Goal: Task Accomplishment & Management: Manage account settings

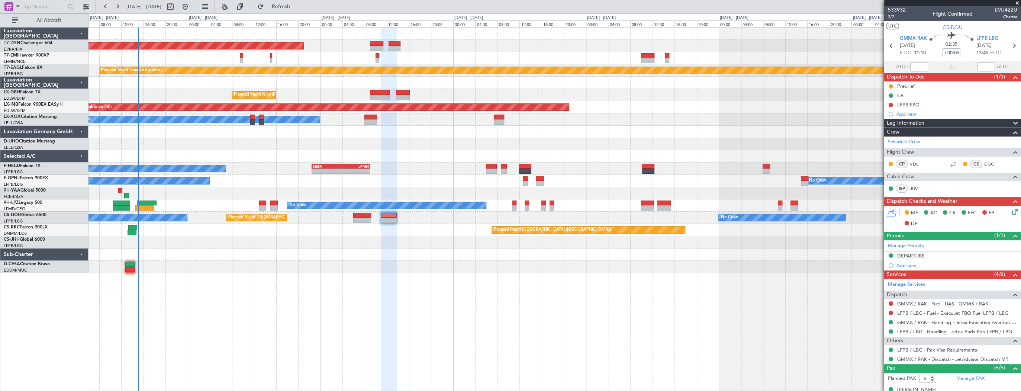
scroll to position [93, 0]
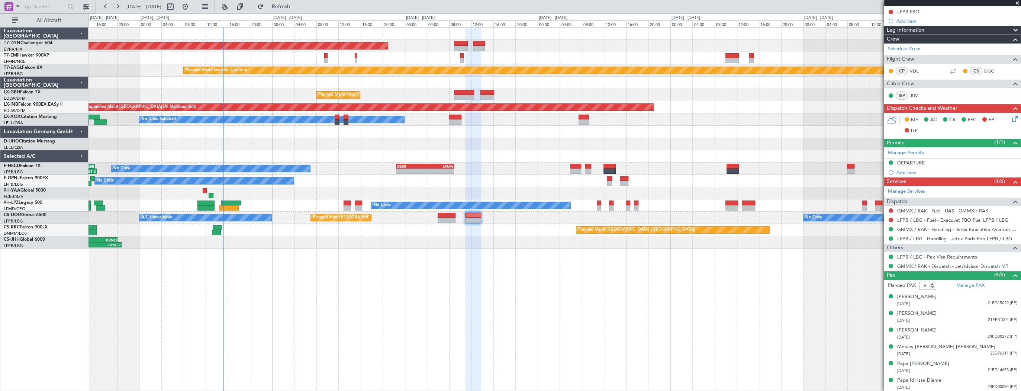
click at [328, 146] on div "AOG Maint Riga (Riga Intl) Planned Maint Chester Planned Maint Geneva (Cointrin…" at bounding box center [555, 138] width 932 height 221
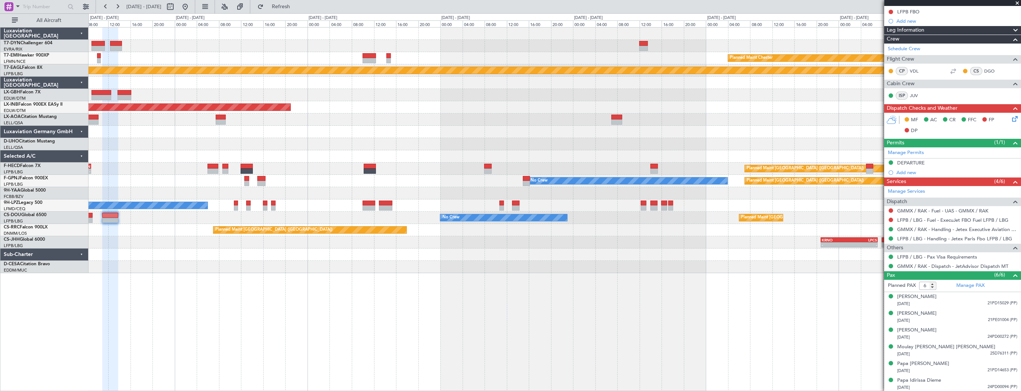
click at [353, 178] on div "AOG Maint Riga (Riga Intl) Planned Maint Chester Planned Maint Geneva (Cointrin…" at bounding box center [555, 150] width 932 height 245
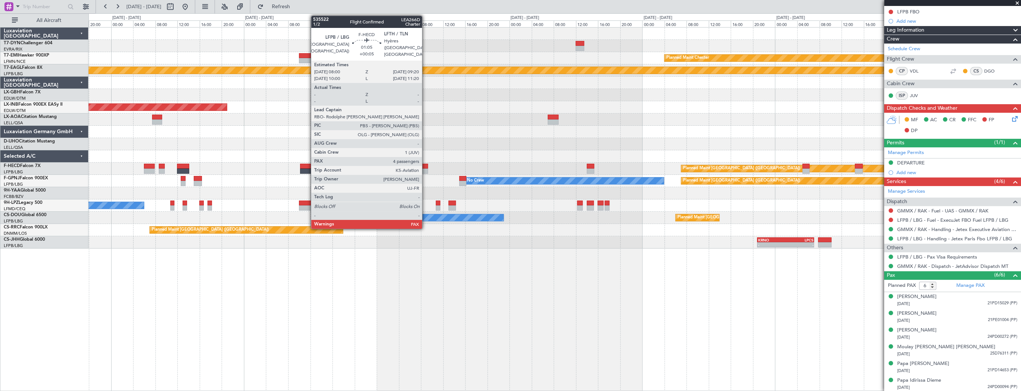
click at [425, 167] on div at bounding box center [424, 166] width 7 height 5
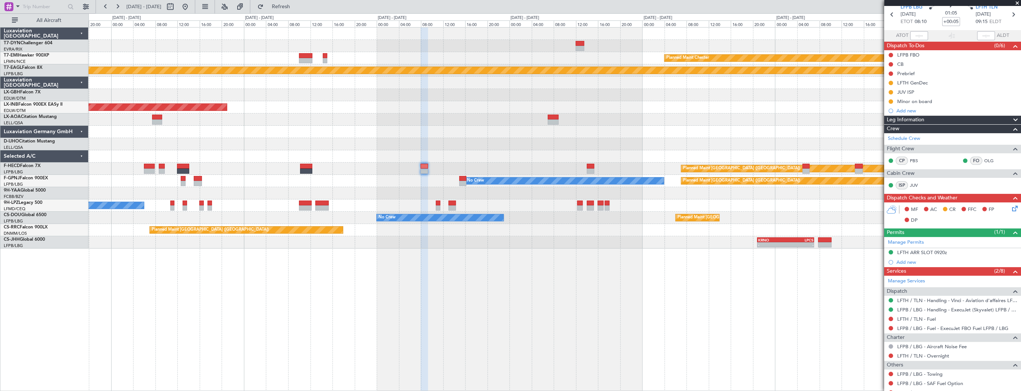
scroll to position [0, 0]
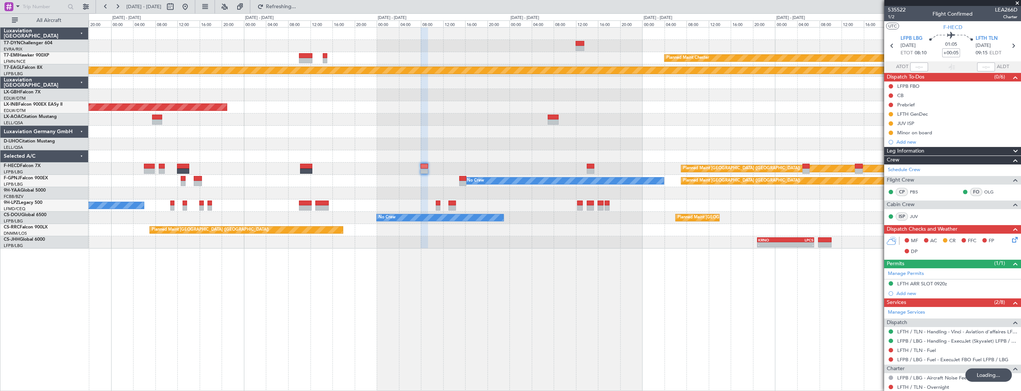
type input "4"
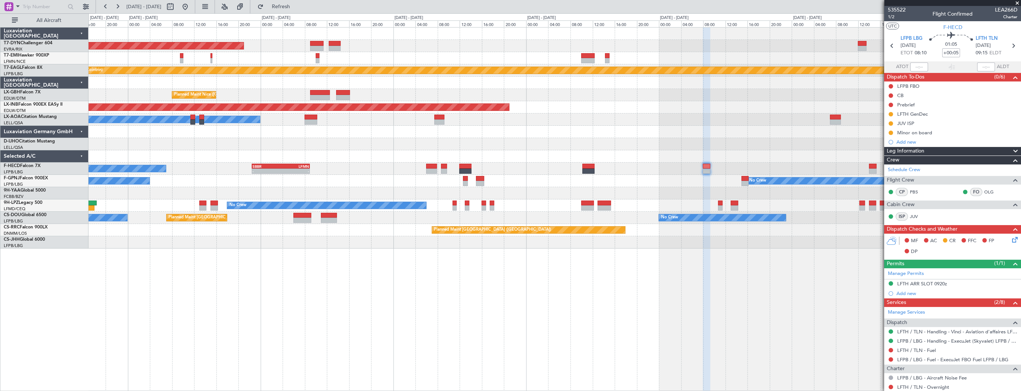
click at [657, 120] on div "No Crew Sabadell" at bounding box center [555, 119] width 932 height 12
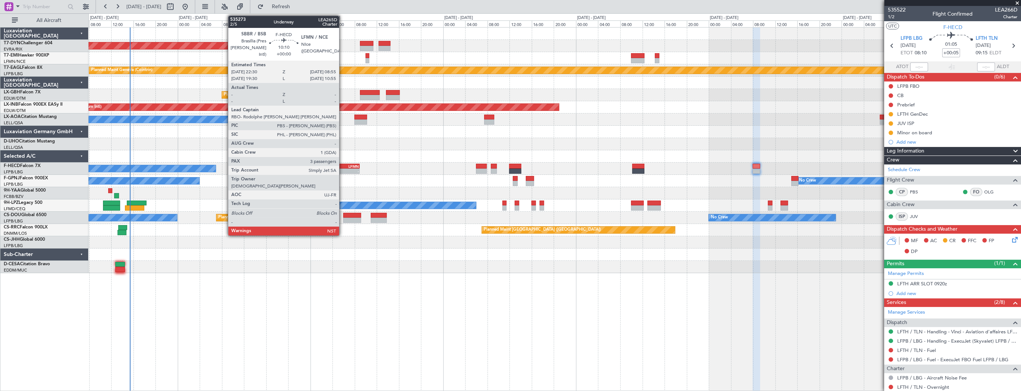
click at [340, 164] on div "LFMN" at bounding box center [345, 166] width 28 height 4
type input "3"
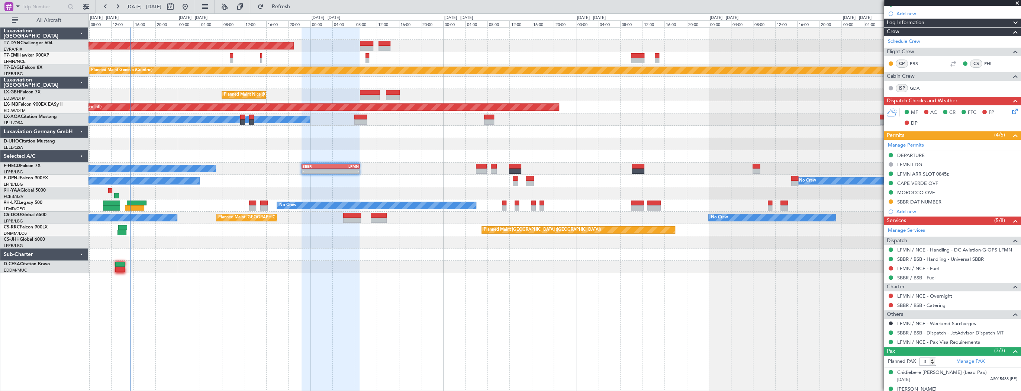
scroll to position [144, 0]
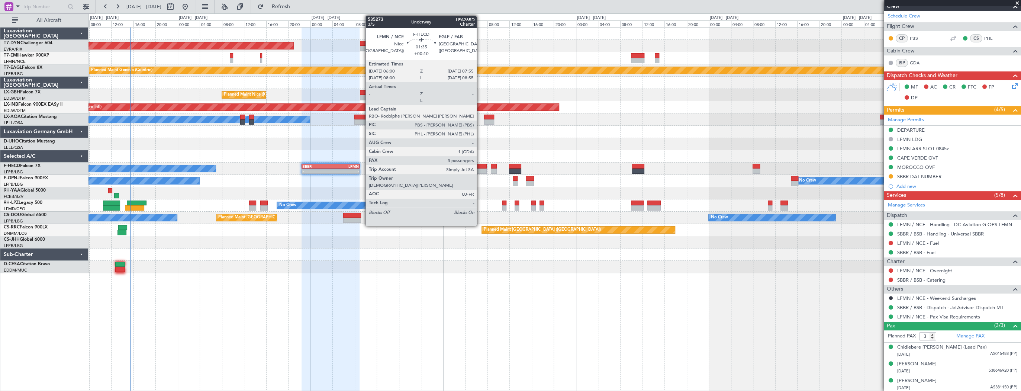
click at [480, 167] on div at bounding box center [481, 166] width 11 height 5
type input "+00:10"
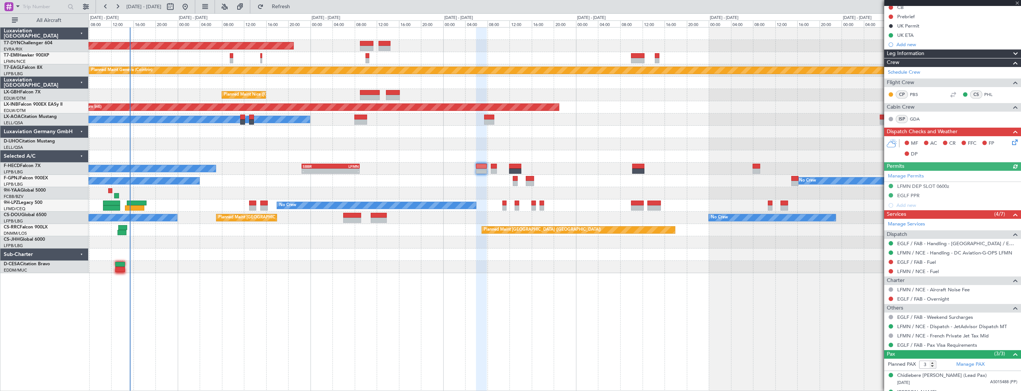
scroll to position [107, 0]
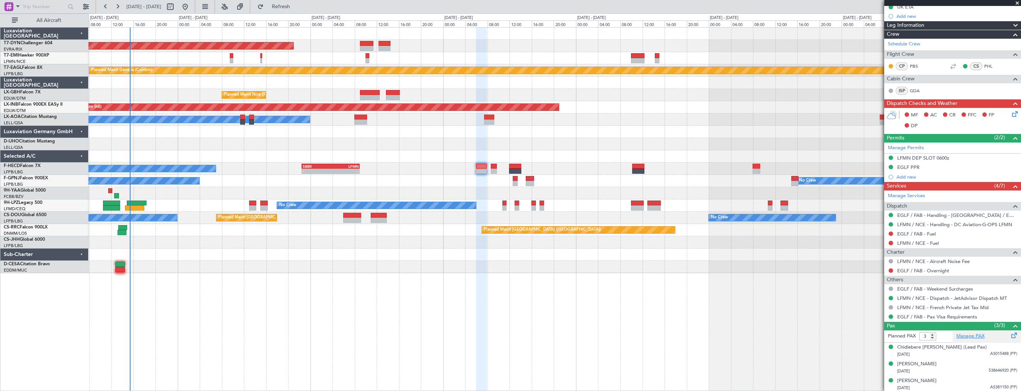
click at [971, 336] on link "Manage PAX" at bounding box center [970, 335] width 28 height 7
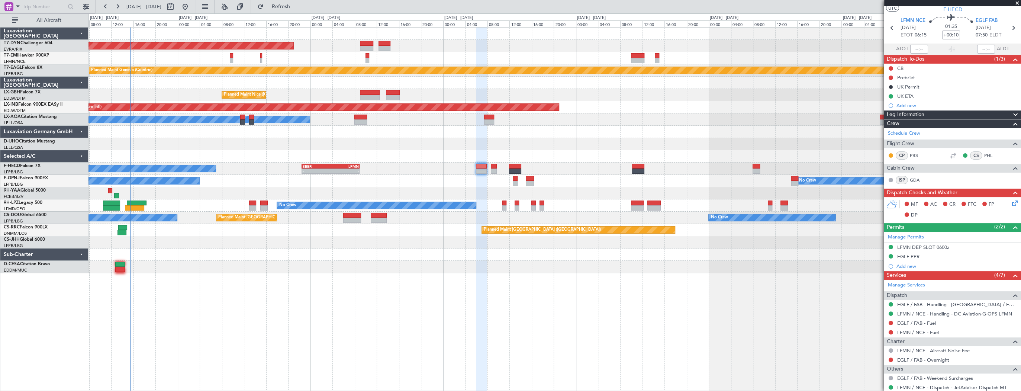
scroll to position [0, 0]
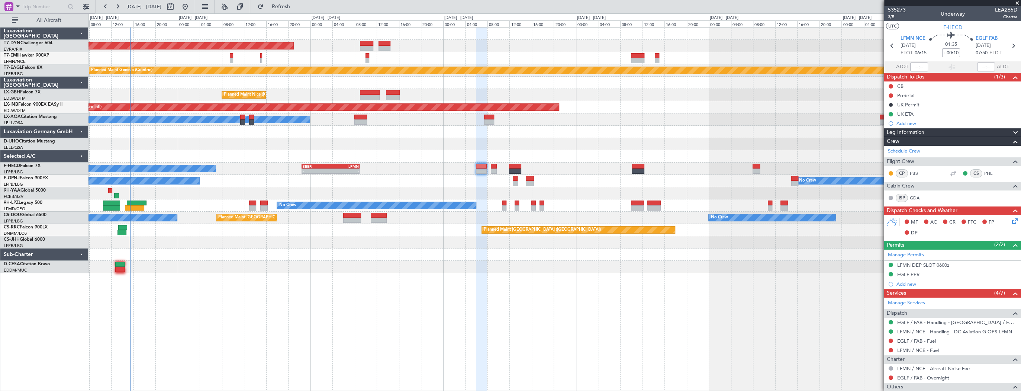
click at [903, 8] on span "535273" at bounding box center [897, 10] width 18 height 8
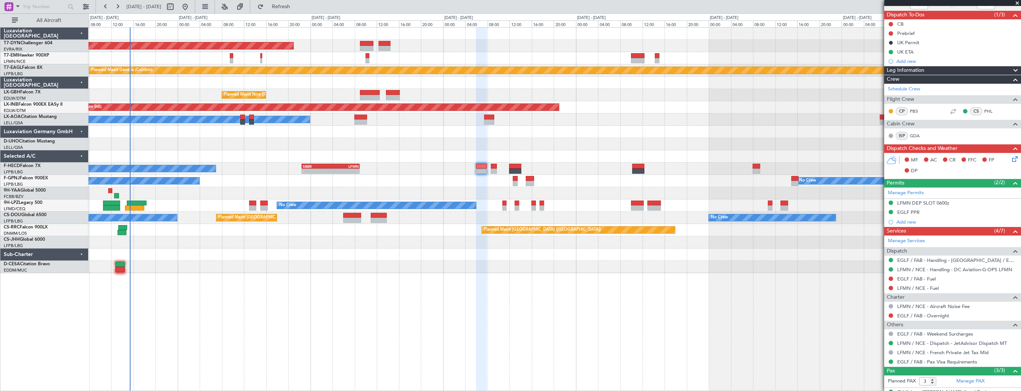
scroll to position [107, 0]
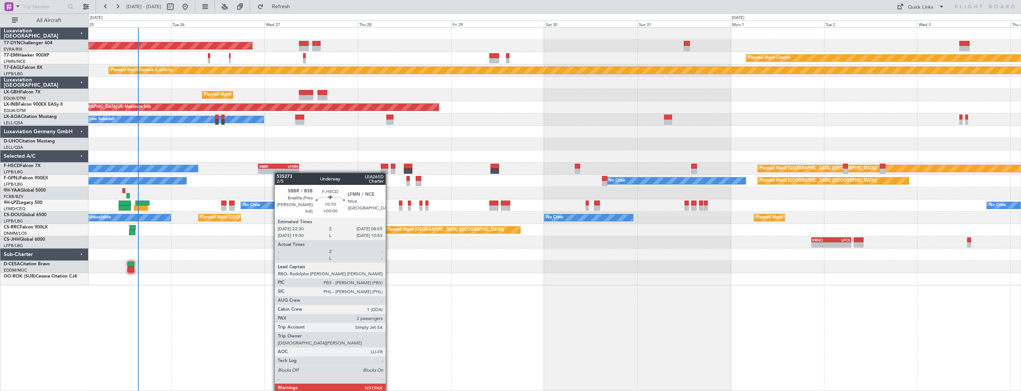
click at [278, 173] on div "AOG Maint Riga (Riga Intl) Planned Maint [PERSON_NAME] Planned Maint Geneva ([G…" at bounding box center [555, 157] width 932 height 258
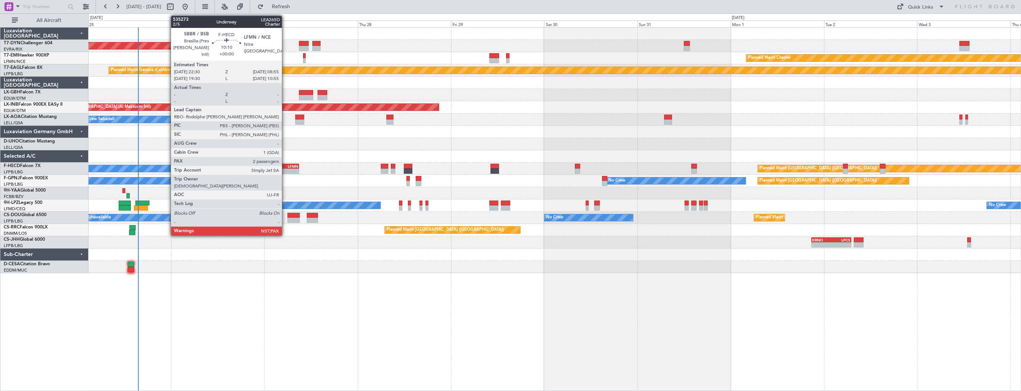
click at [285, 168] on div "08:55 Z" at bounding box center [289, 170] width 20 height 4
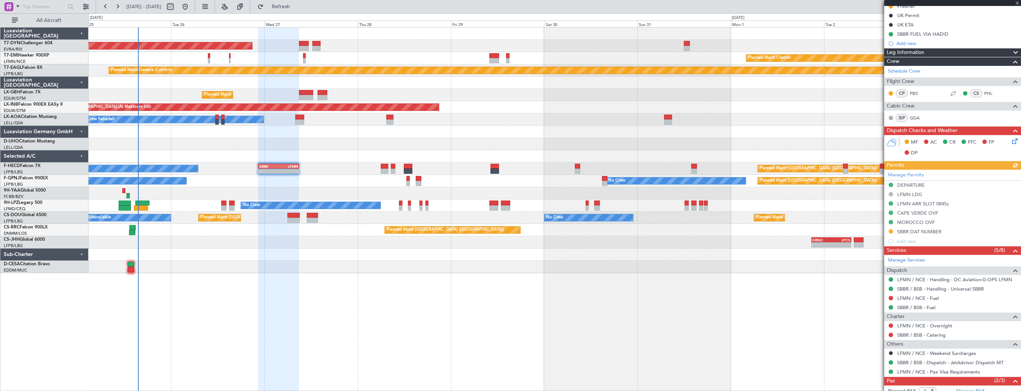
scroll to position [137, 0]
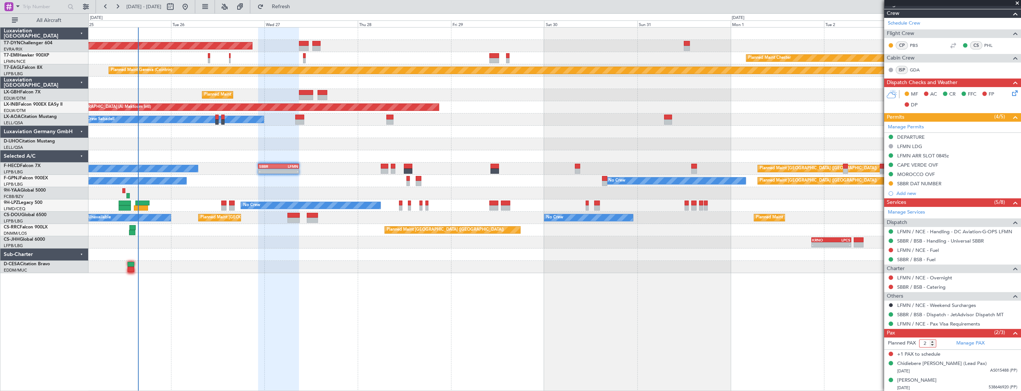
type input "2"
click at [931, 342] on input "2" at bounding box center [927, 343] width 17 height 8
click at [756, 339] on div "AOG Maint Riga (Riga Intl) Planned Maint [PERSON_NAME] Planned Maint Geneva ([G…" at bounding box center [555, 209] width 933 height 364
click at [945, 341] on form "Planned PAX" at bounding box center [918, 343] width 68 height 12
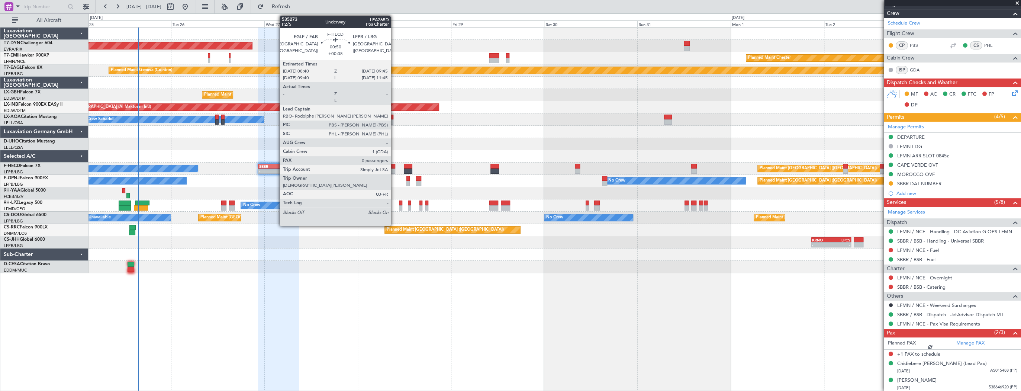
scroll to position [128, 0]
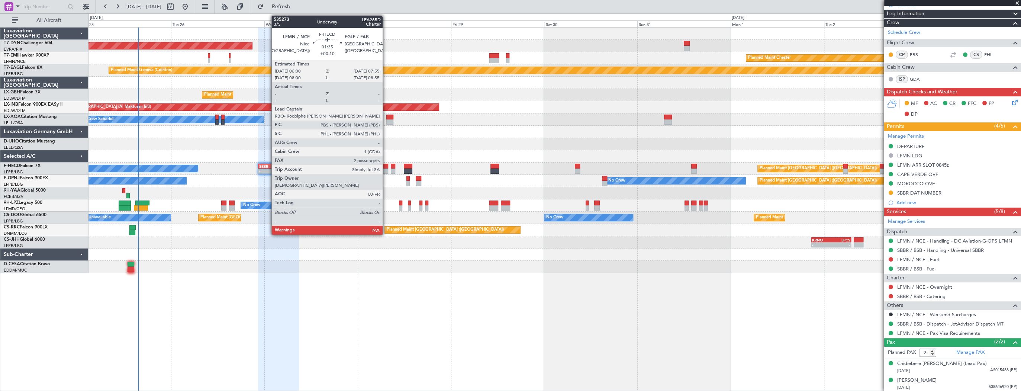
click at [386, 168] on div at bounding box center [385, 170] width 8 height 5
type input "+00:10"
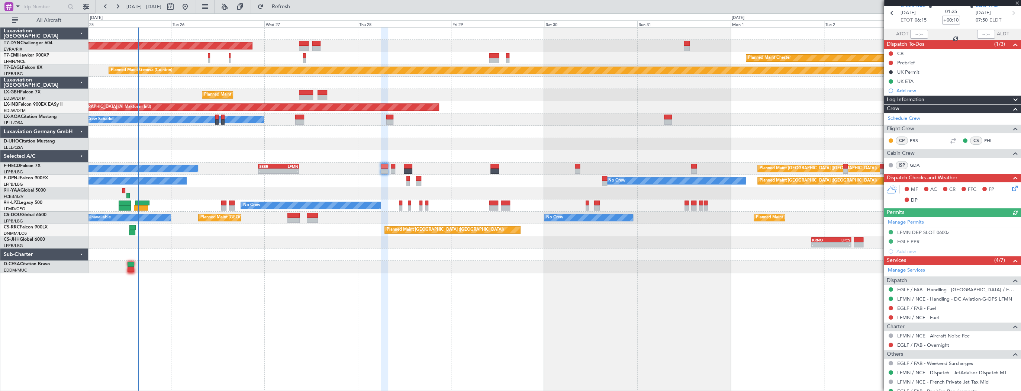
scroll to position [100, 0]
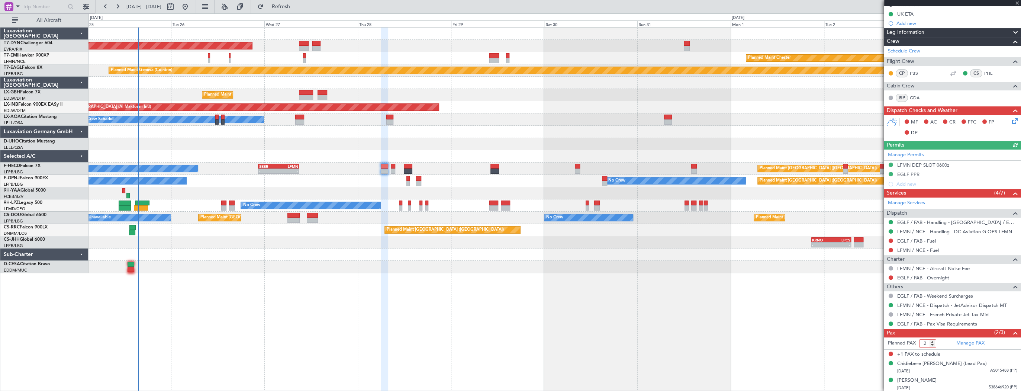
type input "2"
click at [934, 343] on input "2" at bounding box center [927, 343] width 17 height 8
click at [942, 342] on form "Planned PAX 2" at bounding box center [918, 343] width 68 height 12
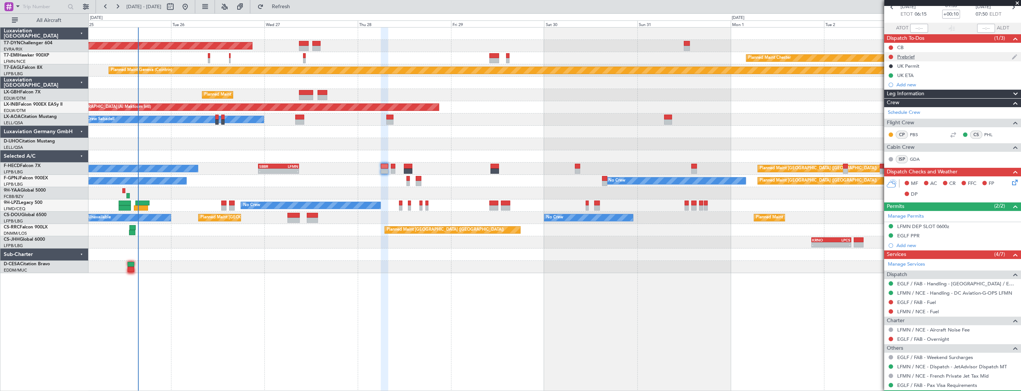
scroll to position [0, 0]
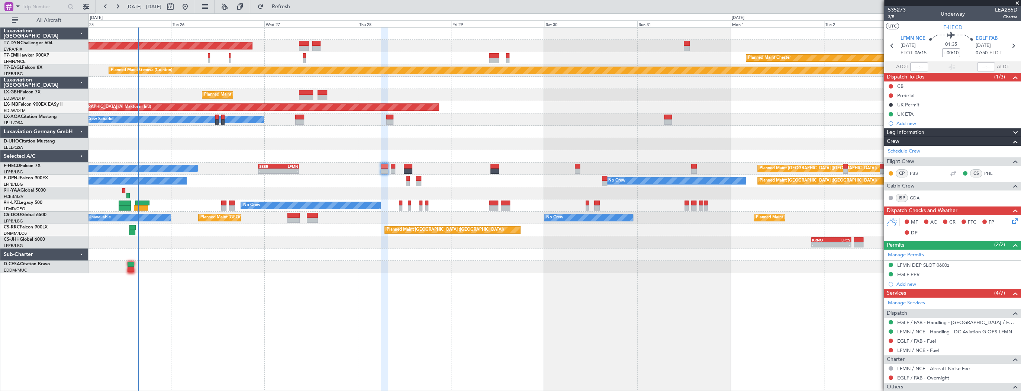
click at [894, 10] on span "535273" at bounding box center [897, 10] width 18 height 8
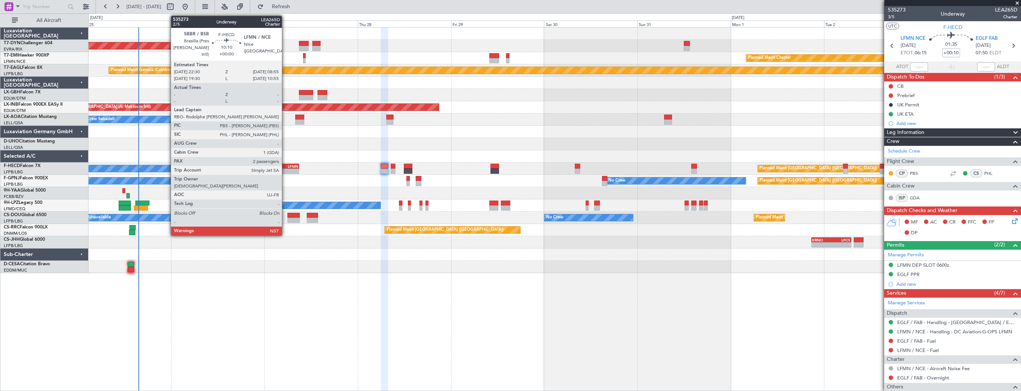
click at [285, 164] on div "LFMN" at bounding box center [289, 166] width 20 height 4
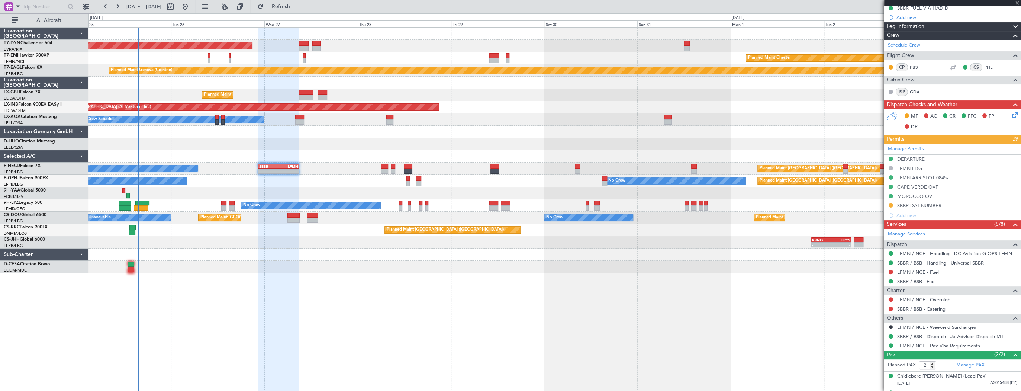
scroll to position [128, 0]
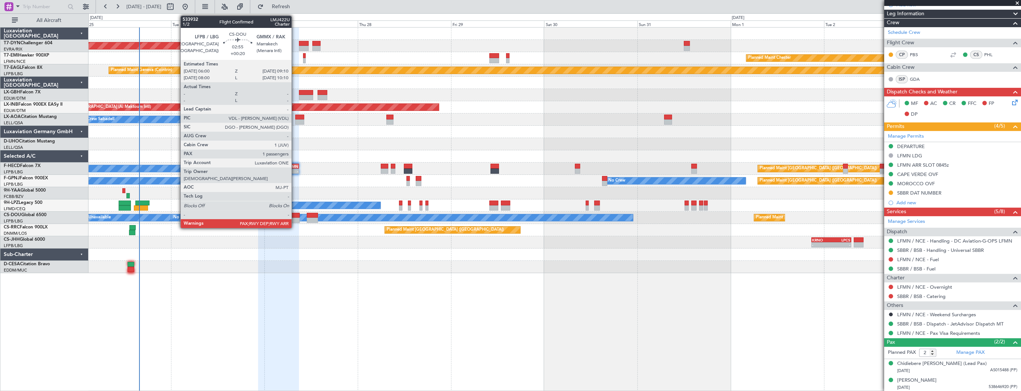
click at [295, 213] on div at bounding box center [293, 215] width 13 height 5
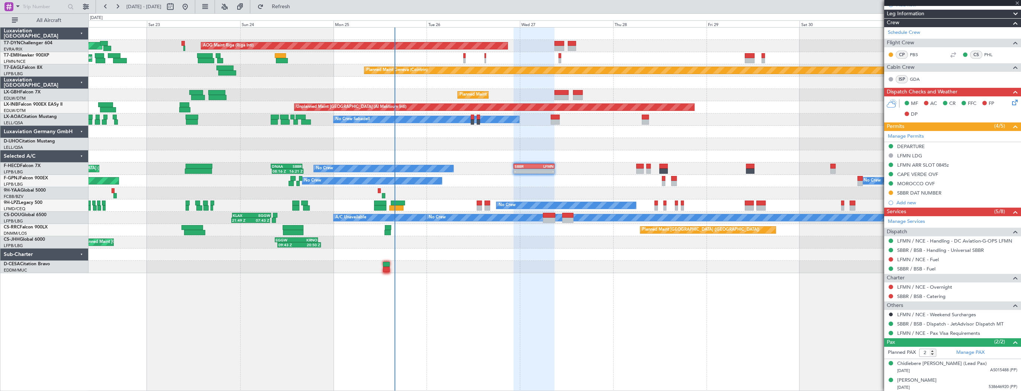
type input "+00:20"
type input "1"
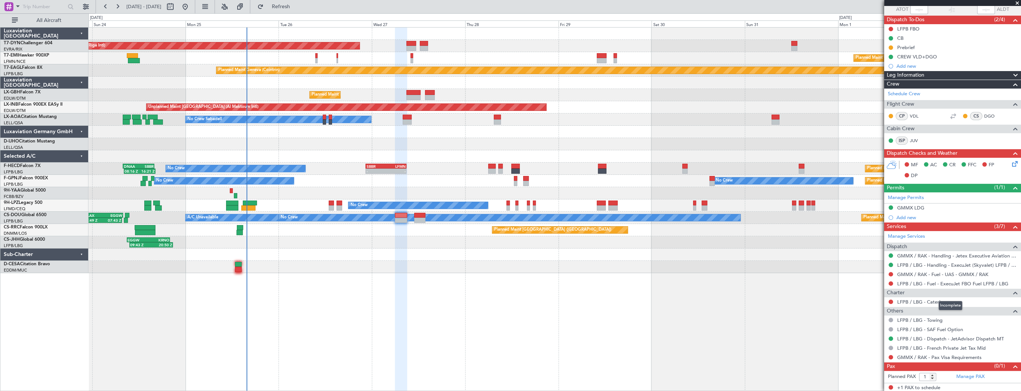
scroll to position [0, 0]
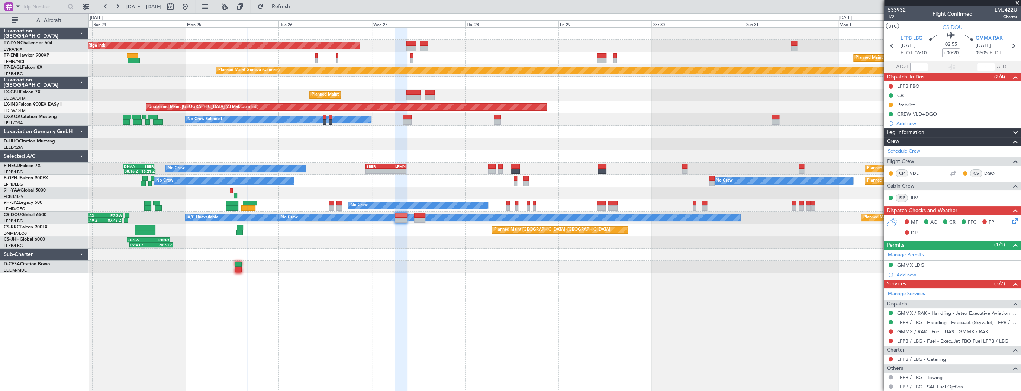
click at [899, 13] on span "533932" at bounding box center [897, 10] width 18 height 8
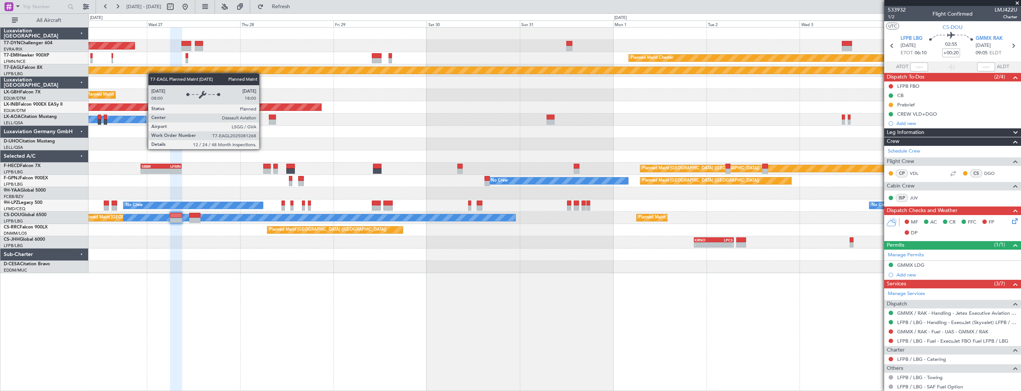
click at [78, 75] on div "AOG Maint Riga (Riga Intl) Planned Maint [PERSON_NAME] Planned Maint Geneva ([G…" at bounding box center [510, 201] width 1021 height 377
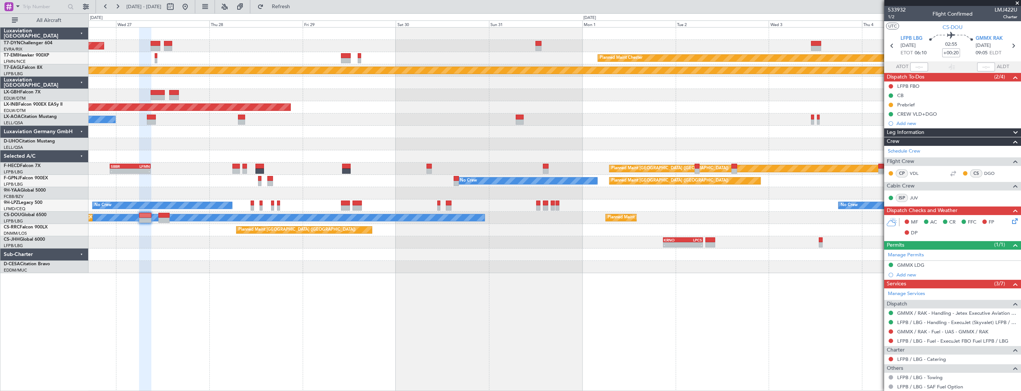
click at [201, 86] on div "AOG Maint Riga (Riga Intl) Planned Maint [PERSON_NAME] Planned Maint Geneva ([G…" at bounding box center [555, 150] width 932 height 245
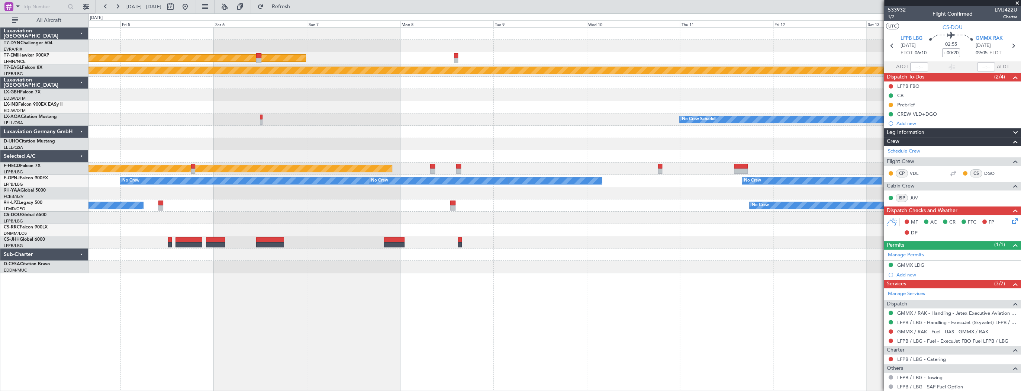
click at [281, 99] on div "Planned Maint [PERSON_NAME] Planned Maint Geneva ([GEOGRAPHIC_DATA]) No Crew Sa…" at bounding box center [555, 150] width 932 height 245
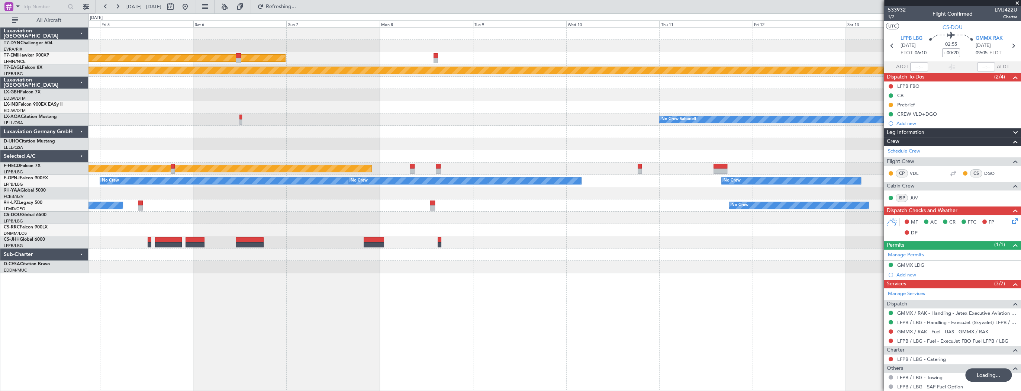
click at [204, 115] on div "No Crew Sabadell" at bounding box center [555, 119] width 932 height 12
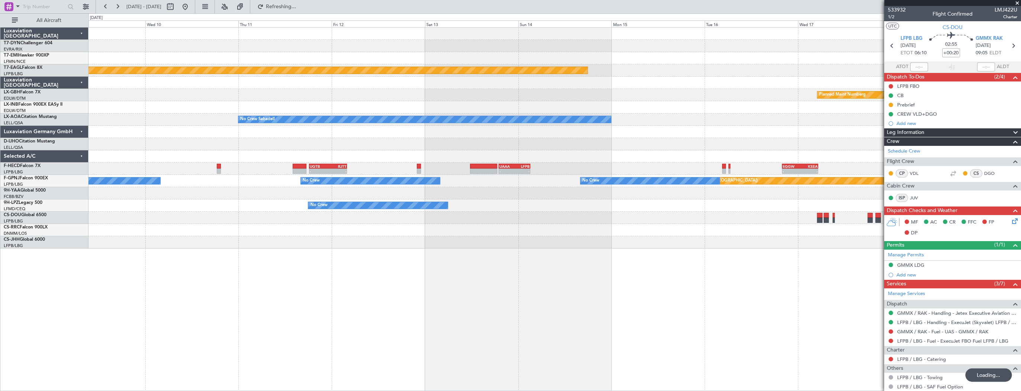
click at [876, 100] on div "Planned Maint [PERSON_NAME] Planned Maint Geneva ([GEOGRAPHIC_DATA]) Planned Ma…" at bounding box center [555, 138] width 932 height 221
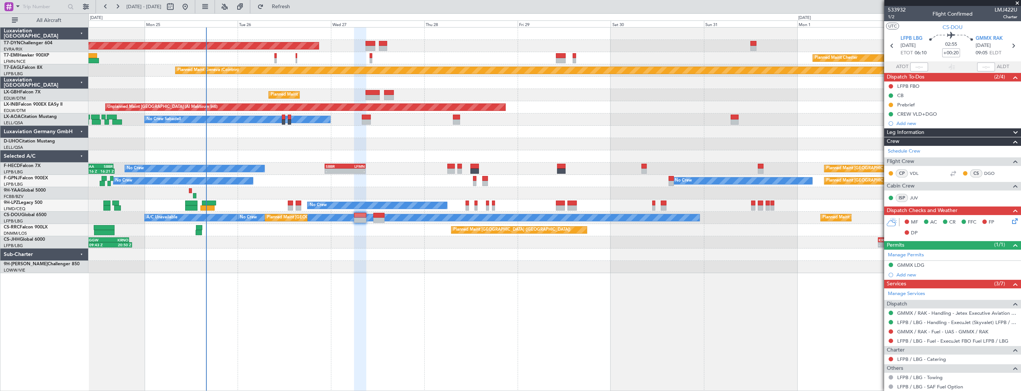
click at [634, 106] on div "Unplanned Maint [GEOGRAPHIC_DATA] (Al Maktoum Intl)" at bounding box center [555, 107] width 932 height 12
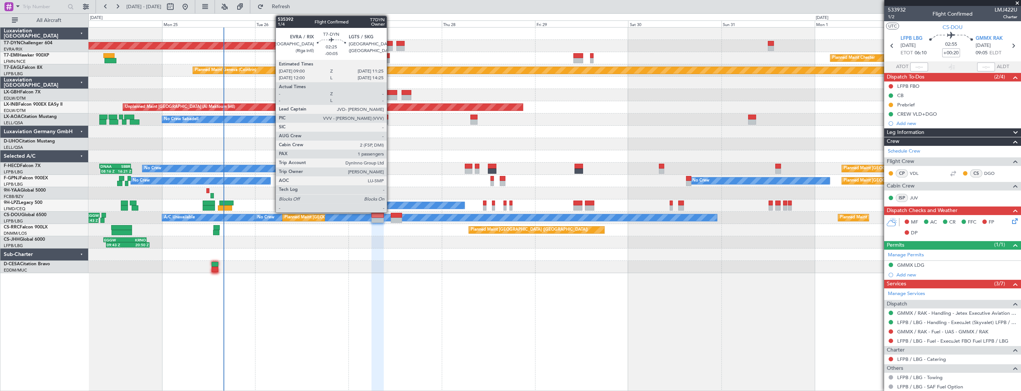
click at [390, 45] on div at bounding box center [388, 43] width 10 height 5
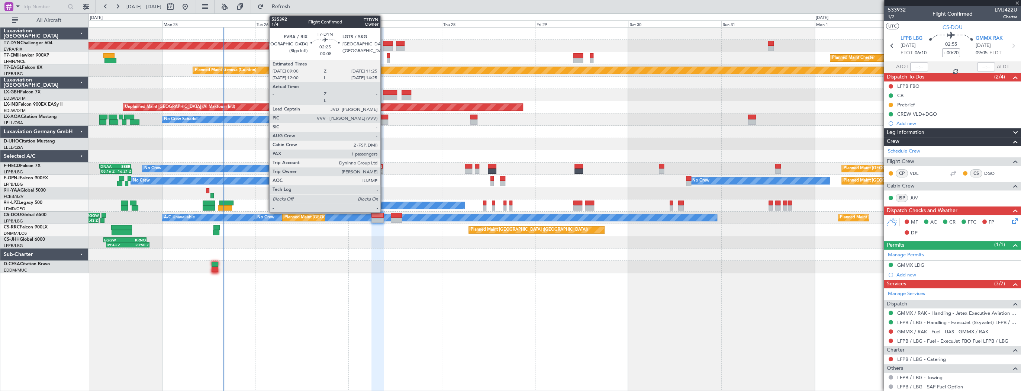
type input "-00:05"
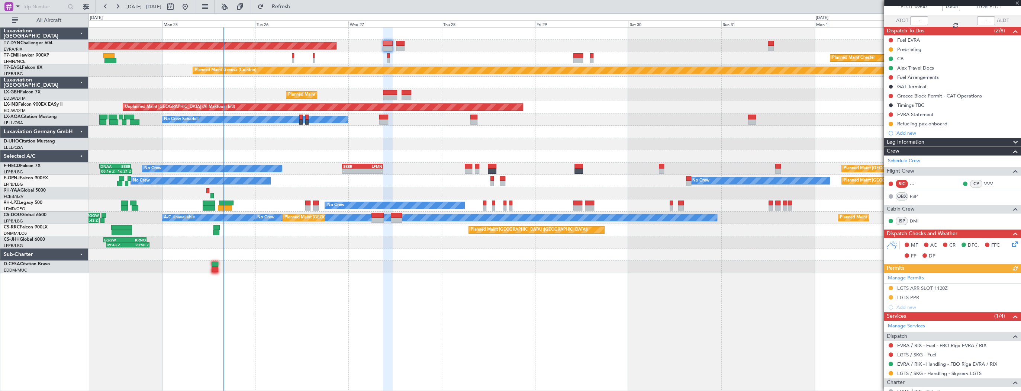
scroll to position [106, 0]
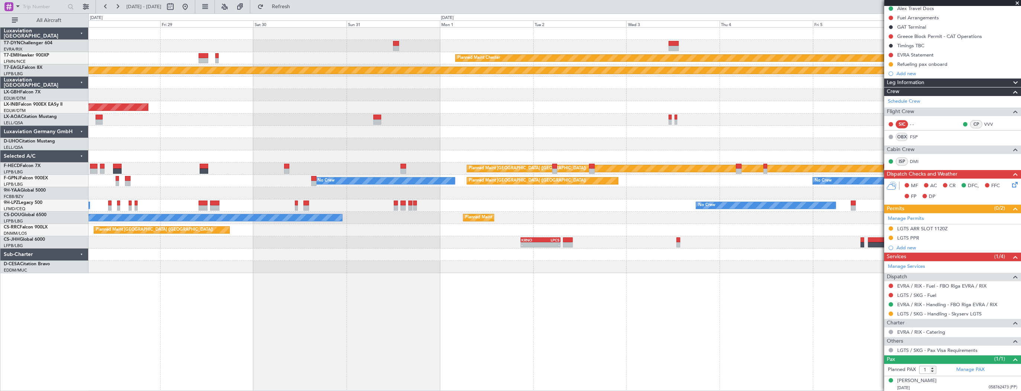
click at [152, 244] on div "AOG Maint Riga (Riga Intl) Planned Maint [PERSON_NAME] Planned Maint Geneva ([G…" at bounding box center [555, 150] width 932 height 245
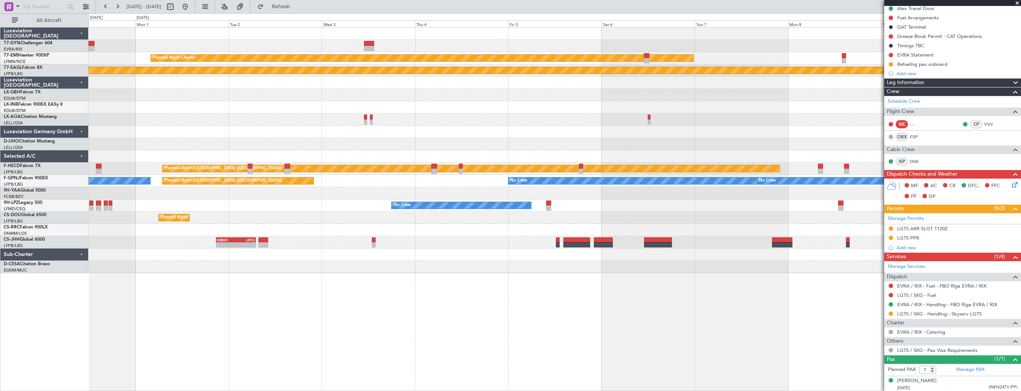
click at [229, 255] on div "Planned Maint [PERSON_NAME] Planned Maint Geneva ([GEOGRAPHIC_DATA]) No Crew Sa…" at bounding box center [555, 209] width 933 height 364
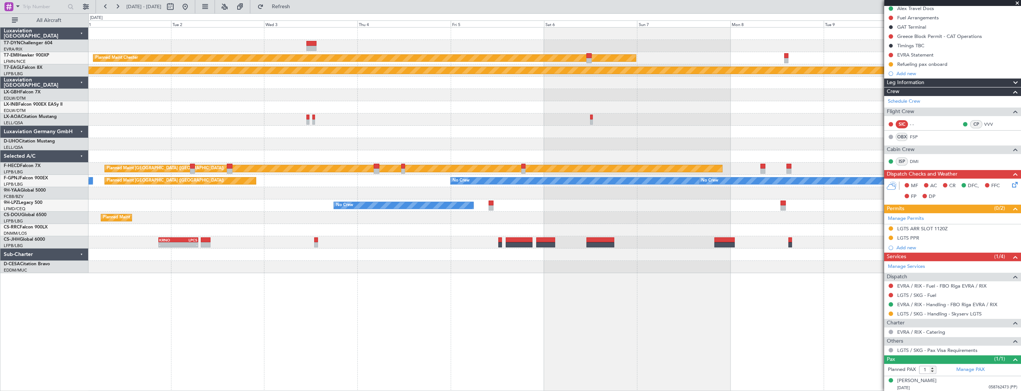
click at [79, 226] on div "Planned Maint [PERSON_NAME] Planned Maint Geneva ([GEOGRAPHIC_DATA]) No Crew Sa…" at bounding box center [510, 201] width 1021 height 377
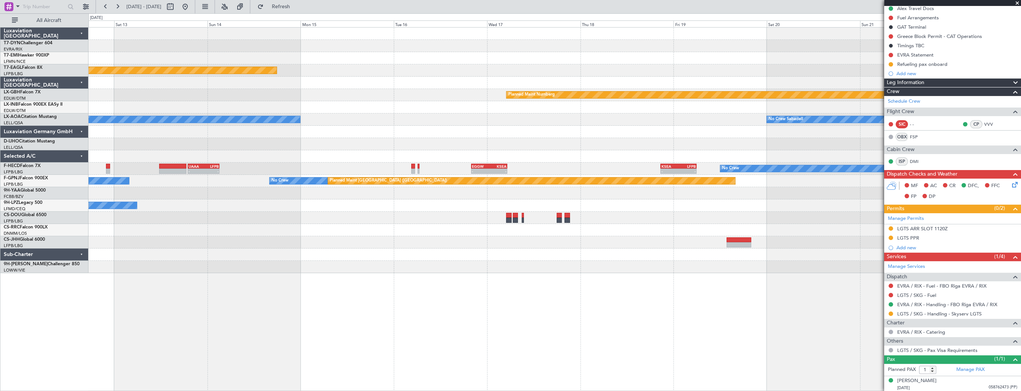
click at [151, 246] on div "Planned Maint Geneva (Cointrin) Planned Maint Nurnberg No Crew Sabadell No Crew…" at bounding box center [555, 150] width 932 height 245
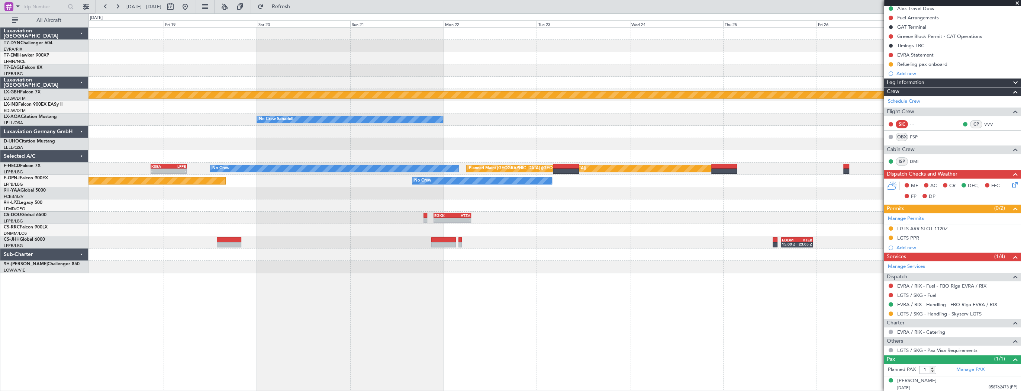
click at [100, 265] on div "Planned Maint Nurnberg No Crew Sabadell - - KSEA 20:45 Z LFPB 05:55 Z No Crew P…" at bounding box center [555, 209] width 933 height 364
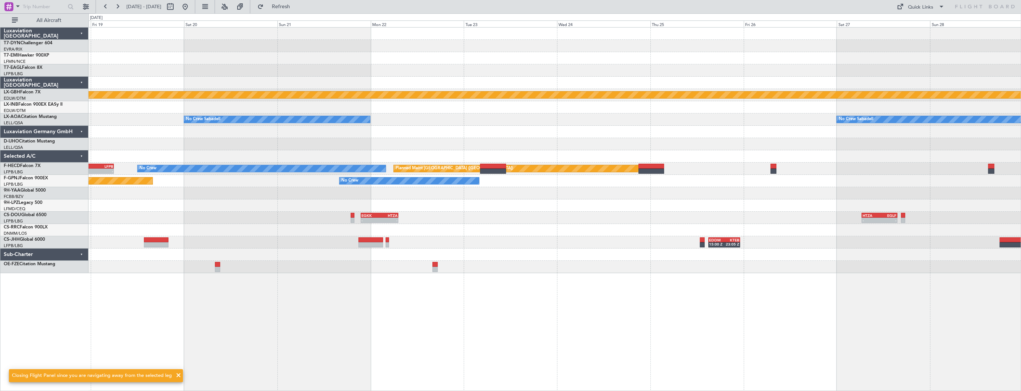
click at [333, 275] on div "Planned Maint Nurnberg No Crew Sabadell No Crew Sabadell Planned Maint [GEOGRAP…" at bounding box center [555, 209] width 933 height 364
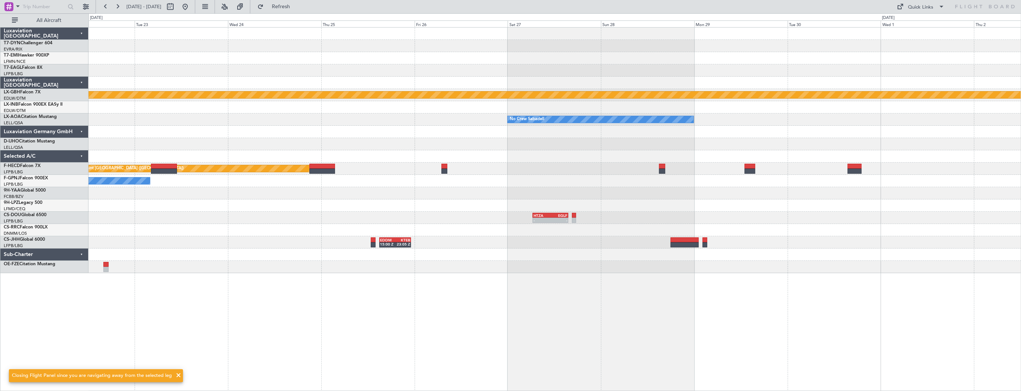
click at [198, 274] on div "Planned Maint Nurnberg No Crew Sabadell No Crew Sabadell No Crew Sabadell Plann…" at bounding box center [555, 209] width 933 height 364
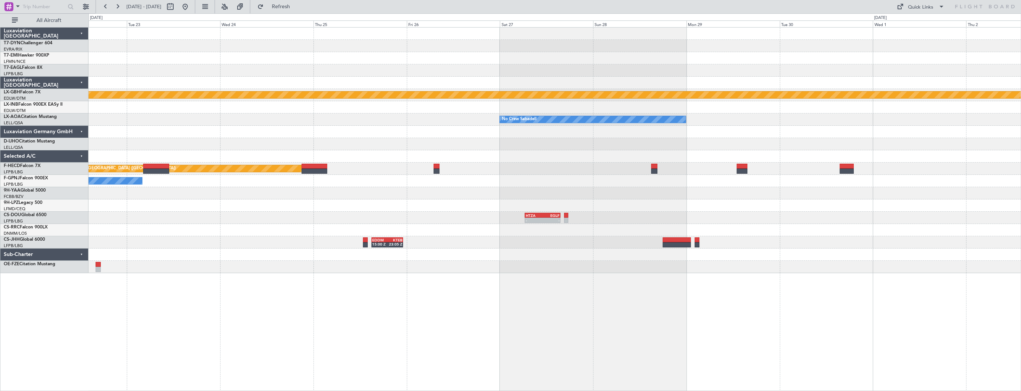
click at [1006, 208] on div "Planned Maint Nurnberg No Crew Sabadell No Crew Sabadell No Crew Sabadell Plann…" at bounding box center [555, 209] width 933 height 364
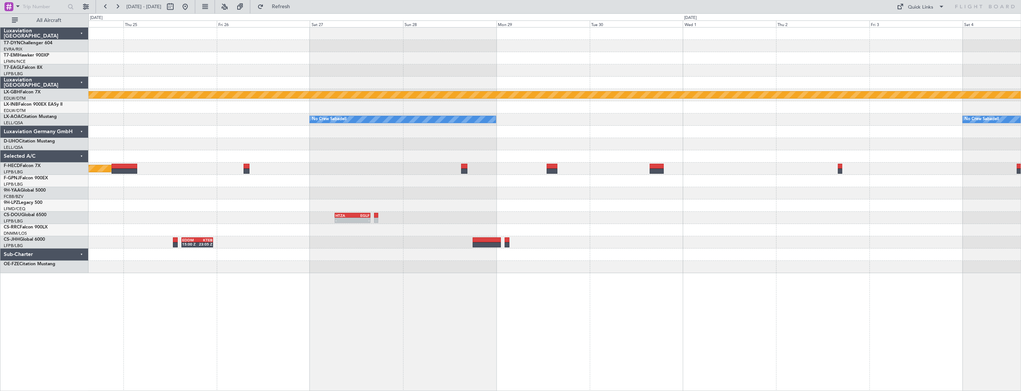
click at [278, 184] on div "Planned Maint Nurnberg No Crew Sabadell No Crew Sabadell Planned Maint [GEOGRAP…" at bounding box center [555, 209] width 933 height 364
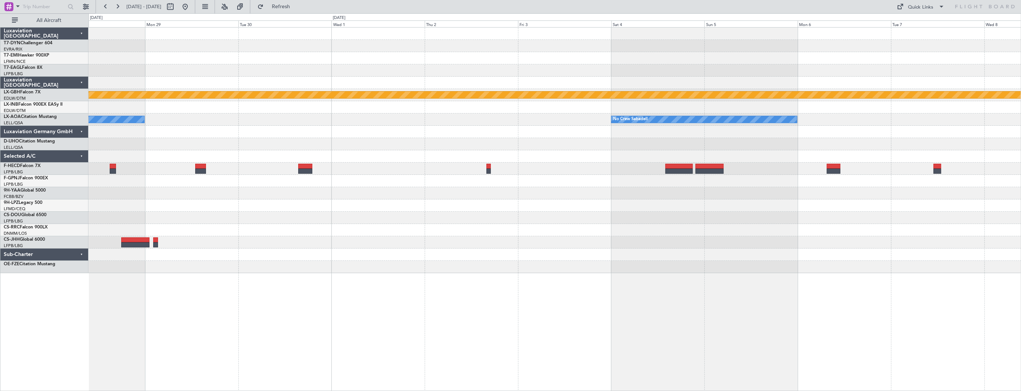
click at [337, 243] on div "EDDM 15:00 Z KTEB 23:05 Z" at bounding box center [555, 242] width 932 height 12
click at [281, 239] on div "Planned Maint Nurnberg No Crew Sabadell No Crew Sabadell ZBAA 14:00 Z UGTB 21:4…" at bounding box center [555, 150] width 932 height 245
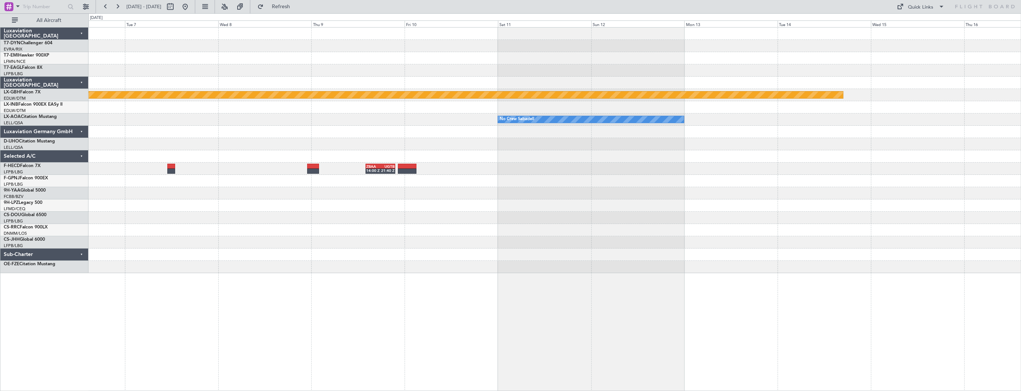
click at [888, 279] on div "Planned Maint Nurnberg No Crew Sabadell No Crew Sabadell ZBAA 14:00 Z UGTB 21:4…" at bounding box center [555, 209] width 933 height 364
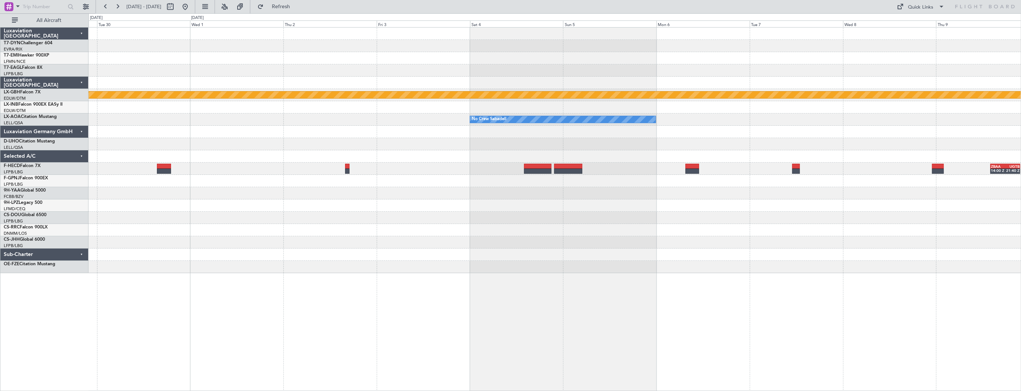
click at [645, 321] on div "Planned Maint Nurnberg No Crew Sabadell No Crew Sabadell No Crew Sabadell ZBAA …" at bounding box center [555, 209] width 933 height 364
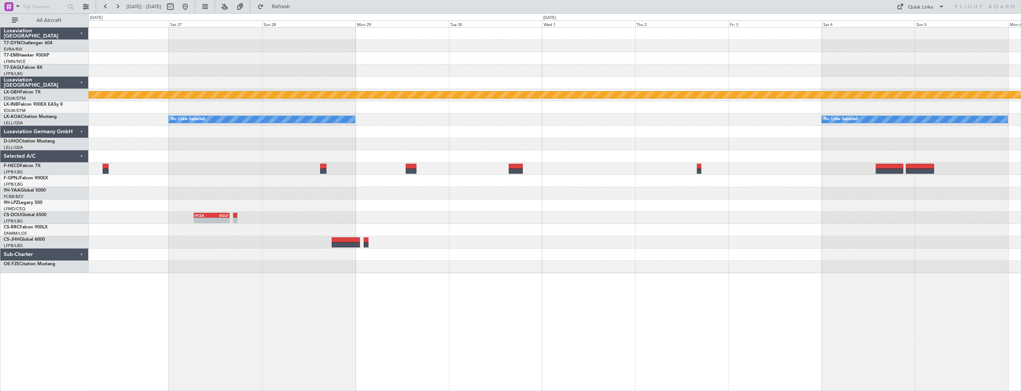
click at [696, 328] on div "Planned Maint Nurnberg No Crew Sabadell No Crew Sabadell Planned Maint [GEOGRAP…" at bounding box center [555, 209] width 933 height 364
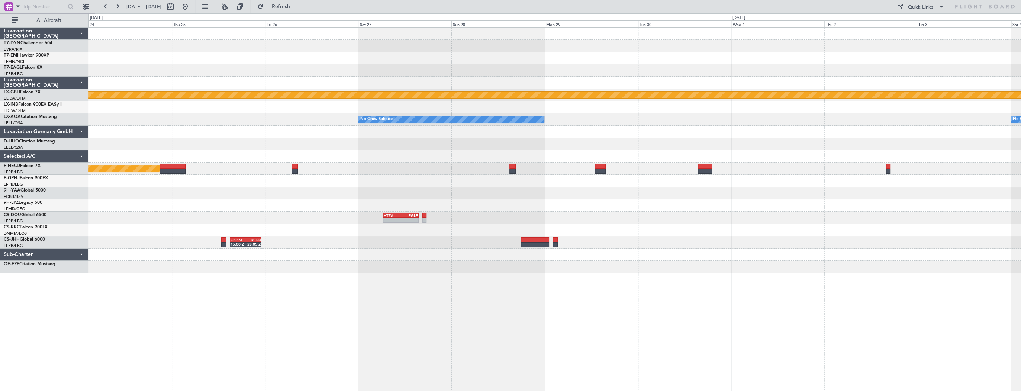
click at [588, 323] on div "Planned Maint Nurnberg No Crew Sabadell No Crew Sabadell No Crew Sabadell Plann…" at bounding box center [555, 209] width 933 height 364
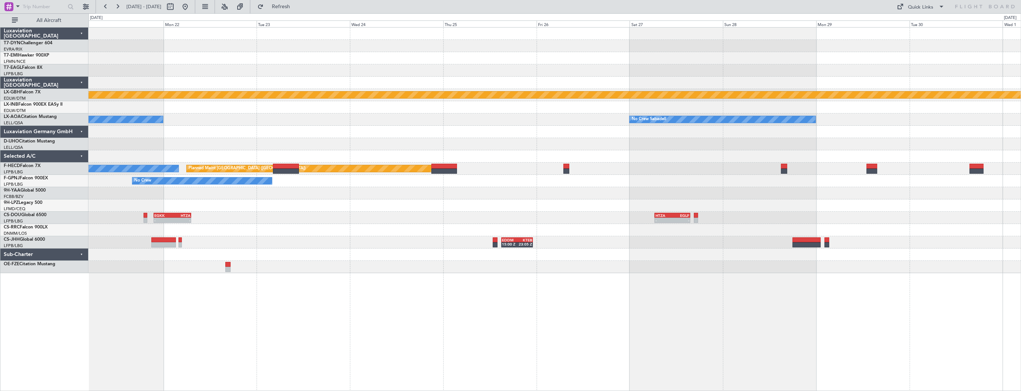
click at [578, 324] on div "Planned Maint Nurnberg No Crew Sabadell No Crew Sabadell Planned Maint [GEOGRAP…" at bounding box center [555, 209] width 933 height 364
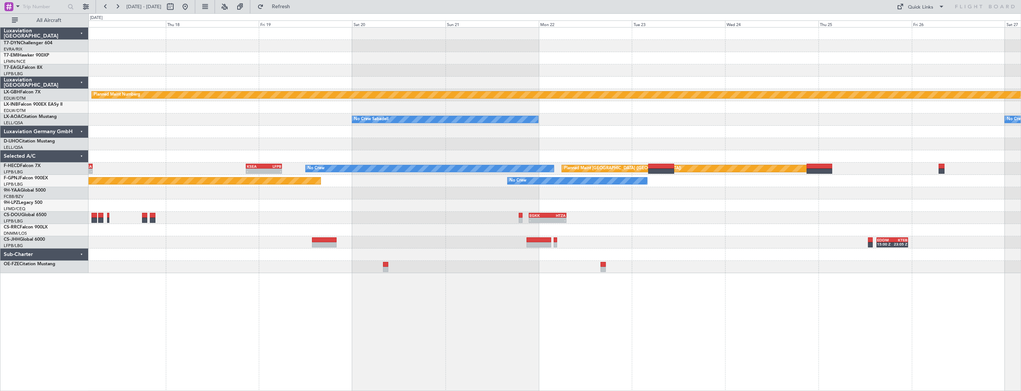
click at [589, 294] on div "Planned Maint Geneva (Cointrin) Planned Maint Nurnberg No Crew Sabadell No Crew…" at bounding box center [555, 209] width 933 height 364
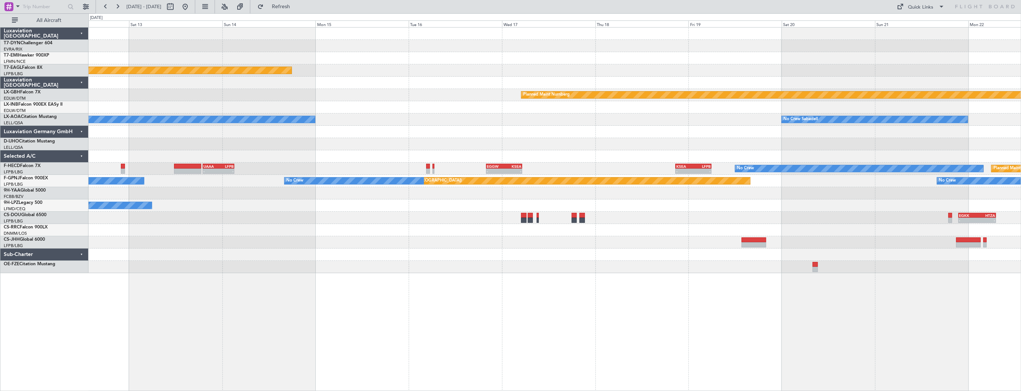
click at [710, 298] on div "Planned Maint Geneva (Cointrin) Planned Maint Nurnberg No Crew Sabadell No Crew…" at bounding box center [555, 209] width 933 height 364
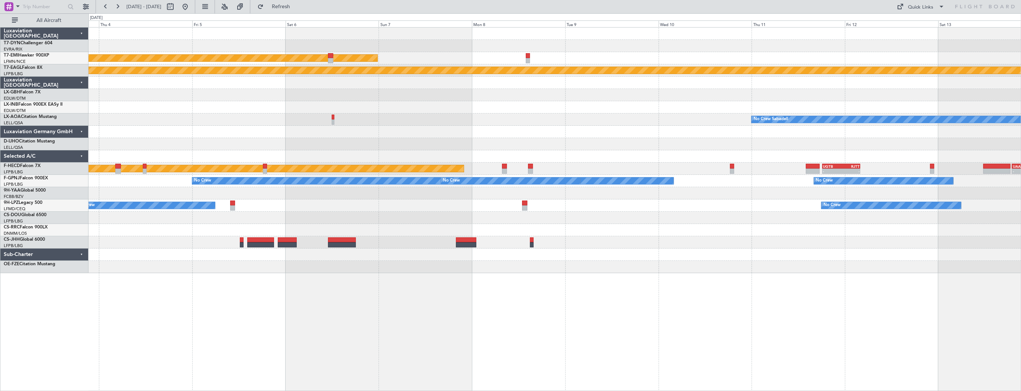
click at [799, 308] on div "Planned Maint [PERSON_NAME] Planned Maint Geneva ([GEOGRAPHIC_DATA]) No Crew Sa…" at bounding box center [555, 209] width 933 height 364
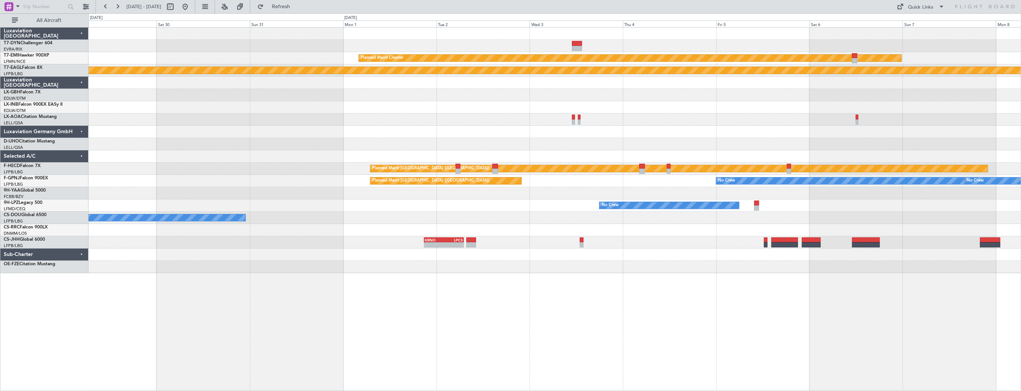
click at [825, 325] on div "Planned Maint [PERSON_NAME] Planned Maint Geneva ([GEOGRAPHIC_DATA]) Unplanned …" at bounding box center [555, 209] width 933 height 364
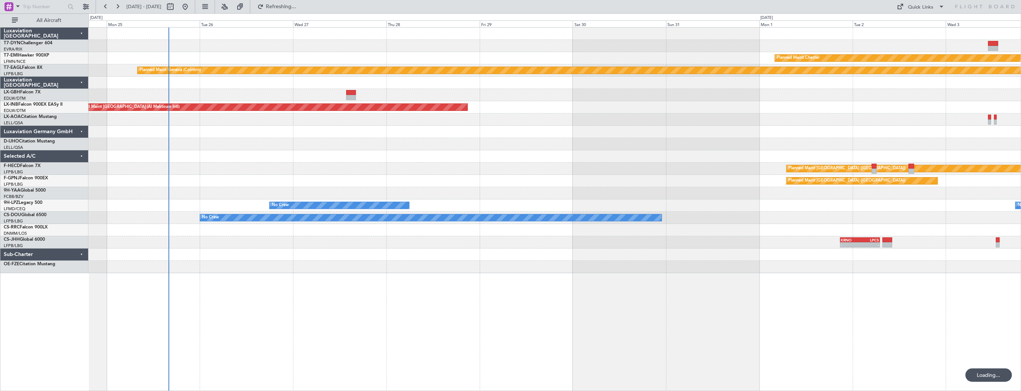
click at [808, 302] on div "Planned Maint [GEOGRAPHIC_DATA]-[GEOGRAPHIC_DATA] Planned Maint [PERSON_NAME] P…" at bounding box center [555, 209] width 933 height 364
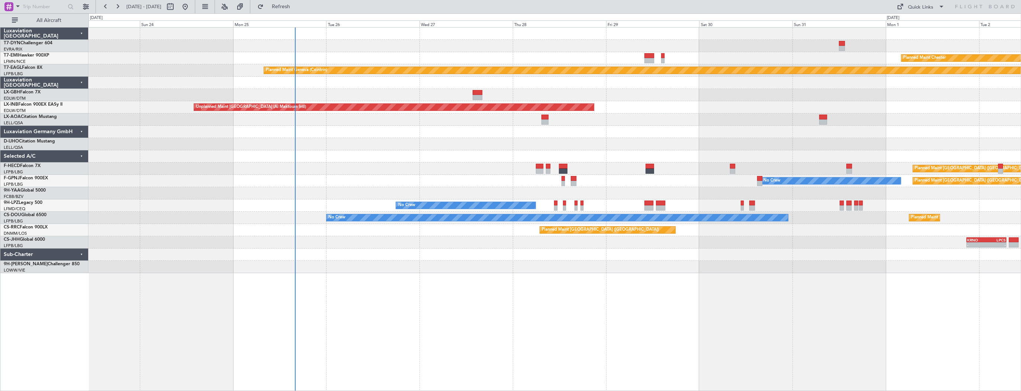
click at [473, 277] on div "Planned Maint [GEOGRAPHIC_DATA]-[GEOGRAPHIC_DATA] Planned Maint [PERSON_NAME] P…" at bounding box center [555, 209] width 933 height 364
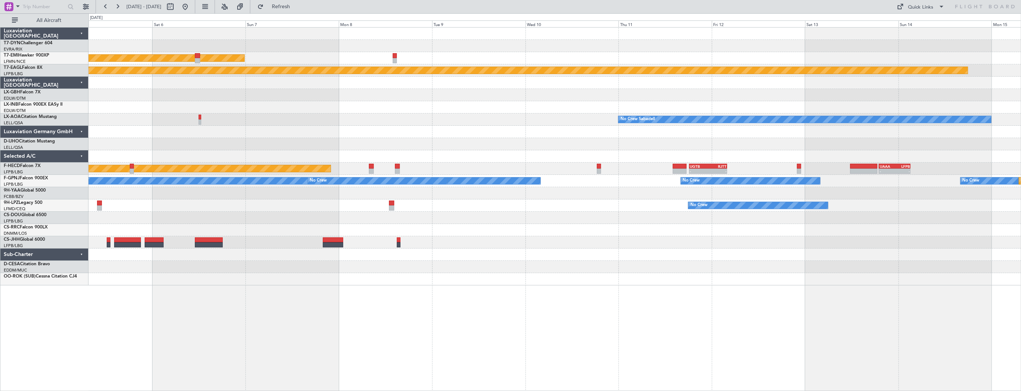
click at [100, 145] on div at bounding box center [555, 144] width 932 height 12
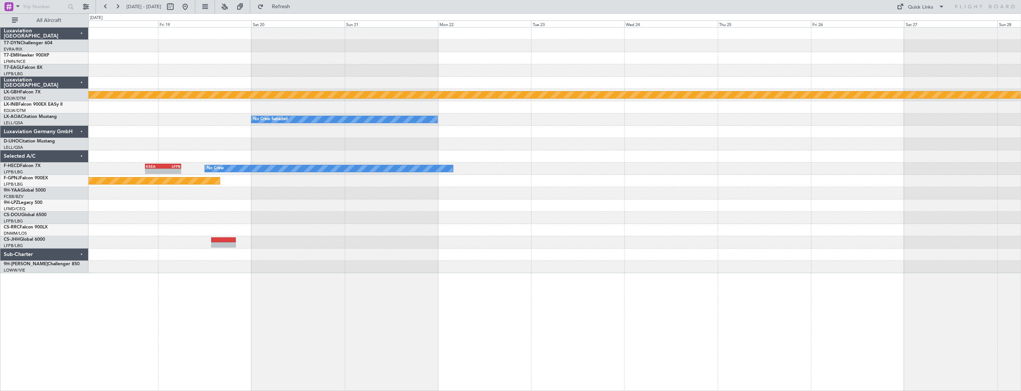
click at [0, 142] on html "[DATE] - [DATE] Refresh Quick Links All Aircraft Planned Maint Nurnberg No Crew…" at bounding box center [510, 195] width 1021 height 391
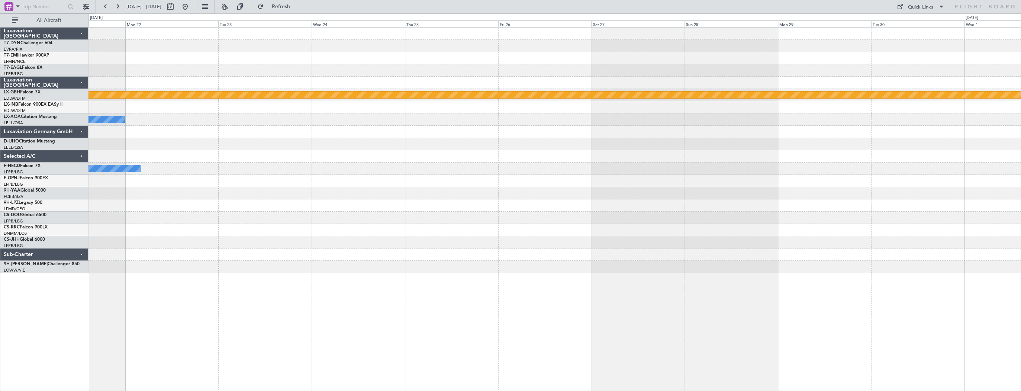
click at [0, 125] on html "[DATE] - [DATE] Refresh Quick Links All Aircraft Planned Maint Nurnberg No Crew…" at bounding box center [510, 195] width 1021 height 391
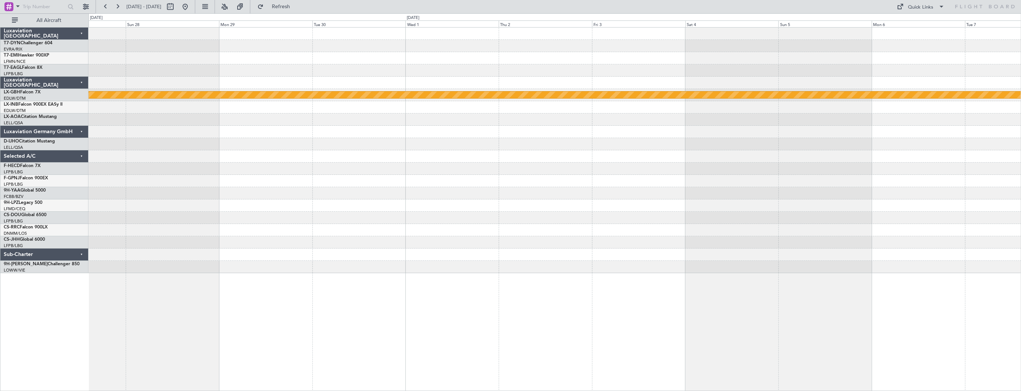
click at [0, 190] on html "[DATE] - [DATE] Refresh Quick Links All Aircraft Planned Maint Nurnberg Luxavia…" at bounding box center [510, 195] width 1021 height 391
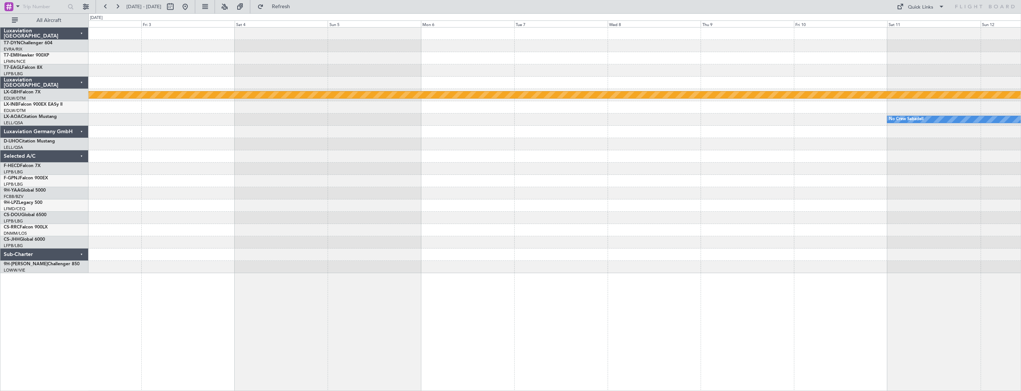
click at [187, 213] on div "Planned Maint Nurnberg No Crew Sabadell" at bounding box center [555, 150] width 932 height 245
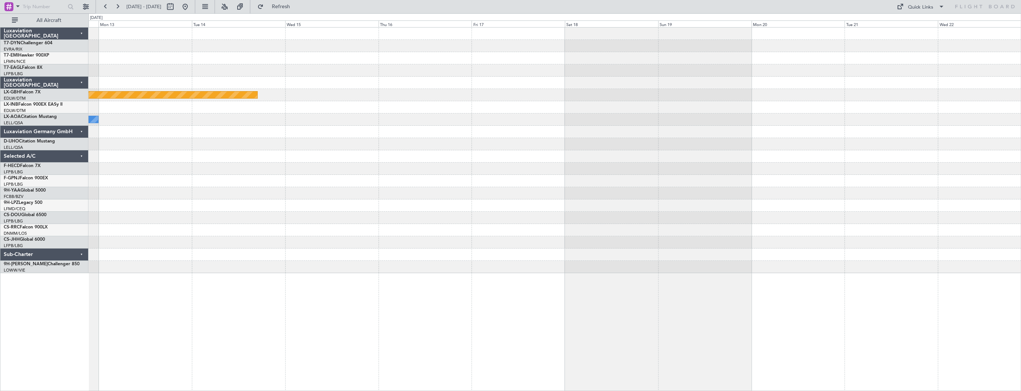
click at [954, 210] on div at bounding box center [555, 205] width 932 height 12
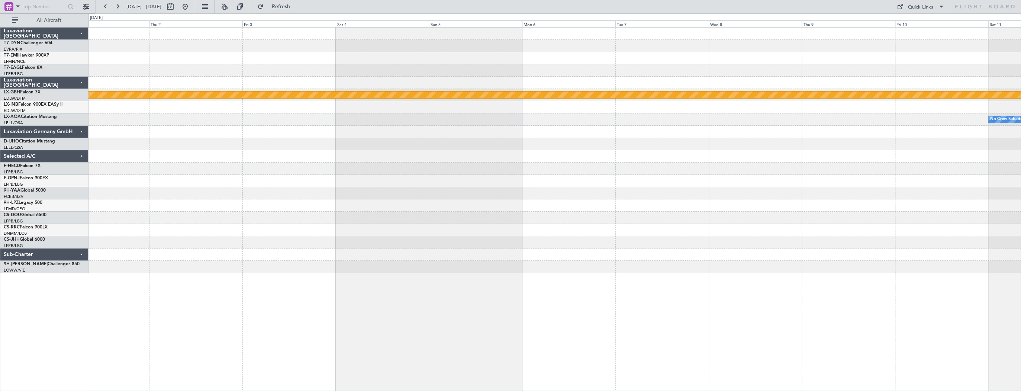
click at [776, 202] on div "Planned Maint Nurnberg No Crew Sabadell" at bounding box center [555, 150] width 932 height 245
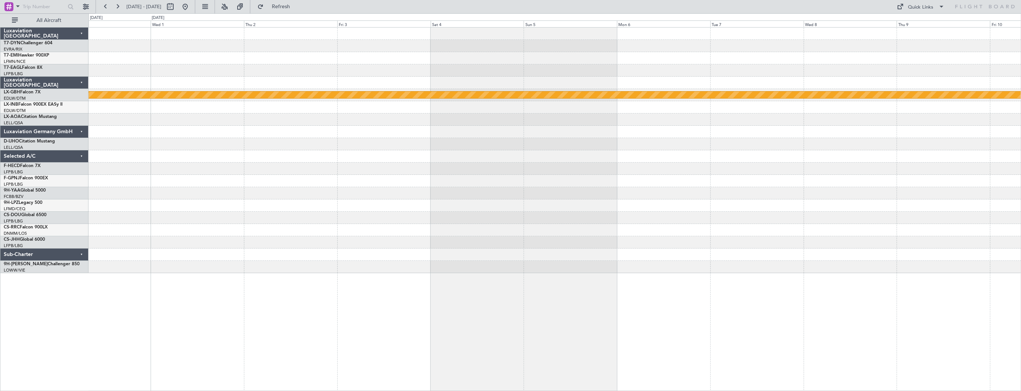
click at [821, 214] on div "Planned Maint Nurnberg No Crew Sabadell" at bounding box center [555, 150] width 932 height 245
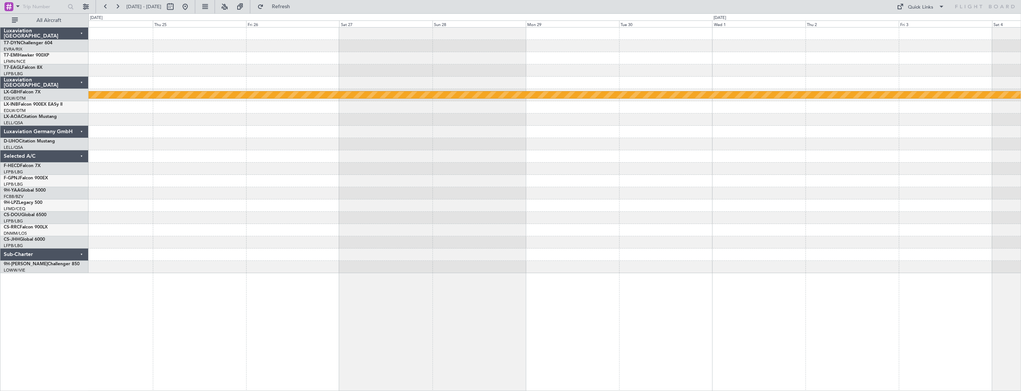
click at [843, 242] on div "Planned Maint Nurnberg No Crew Sabadell No Crew" at bounding box center [555, 150] width 932 height 245
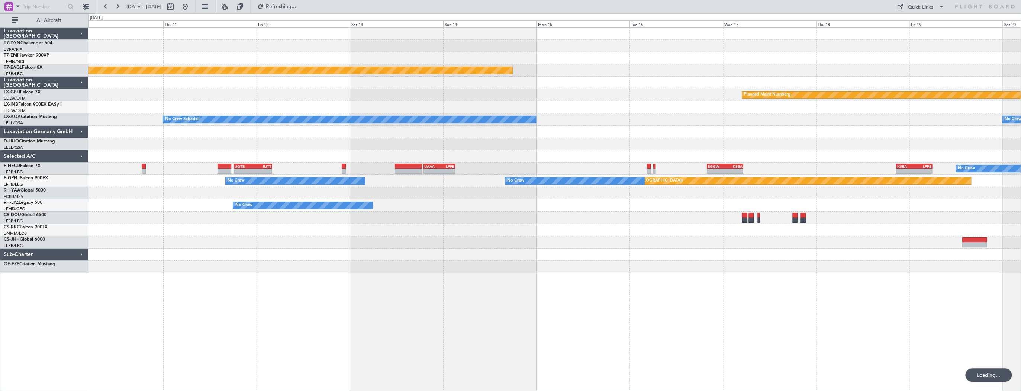
click at [765, 157] on div "Planned Maint Geneva (Cointrin) Planned Maint Nurnberg No Crew Sabadell No Crew…" at bounding box center [555, 150] width 932 height 245
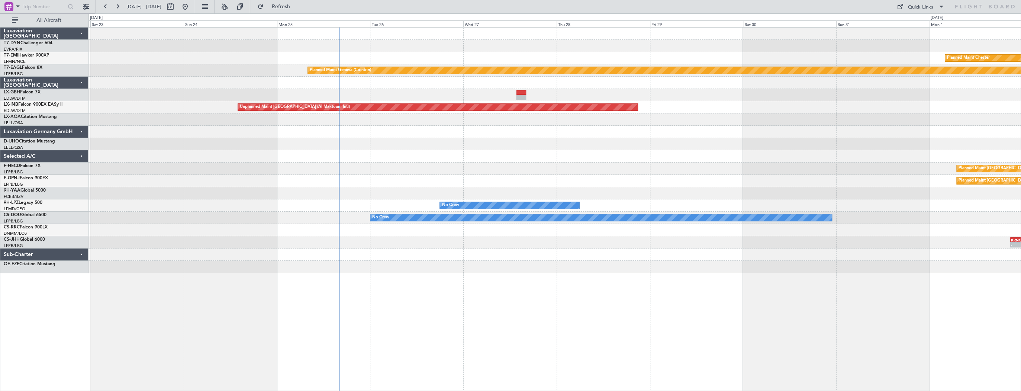
click at [415, 159] on div at bounding box center [555, 156] width 932 height 12
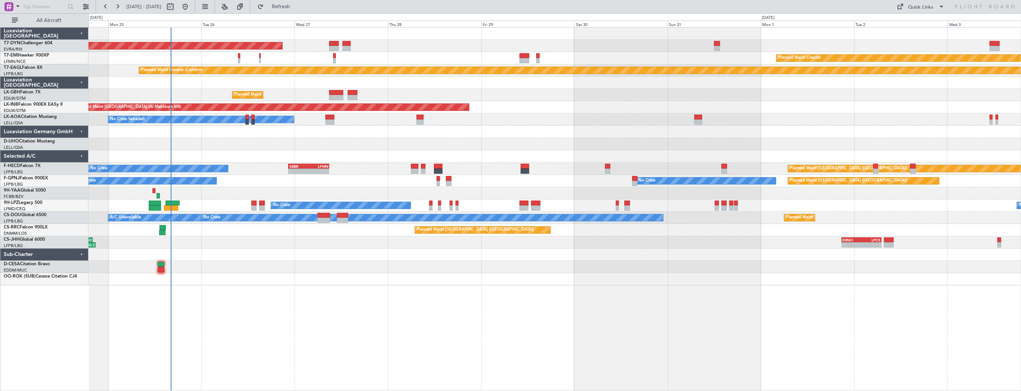
click at [224, 84] on div at bounding box center [555, 83] width 932 height 12
click at [331, 45] on div at bounding box center [334, 43] width 10 height 5
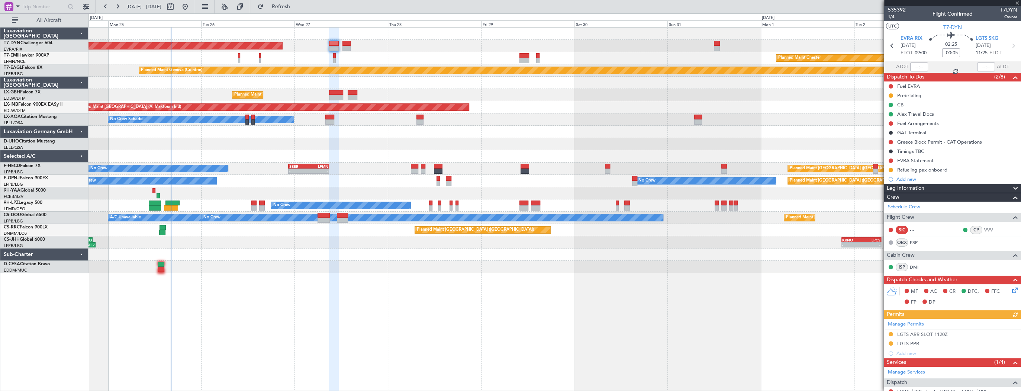
click at [901, 10] on span "535392" at bounding box center [897, 10] width 18 height 8
click at [407, 171] on div "No Crew Planned Maint [GEOGRAPHIC_DATA] ([GEOGRAPHIC_DATA]) - - SBBR 22:30 Z LF…" at bounding box center [555, 169] width 932 height 12
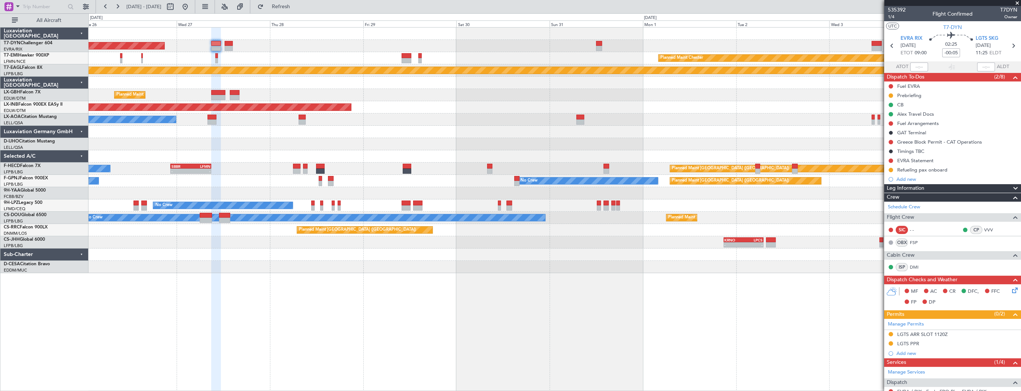
click at [279, 54] on div "AOG Maint Riga (Riga Intl) Planned Maint [PERSON_NAME] Planned Maint Geneva ([G…" at bounding box center [555, 150] width 932 height 245
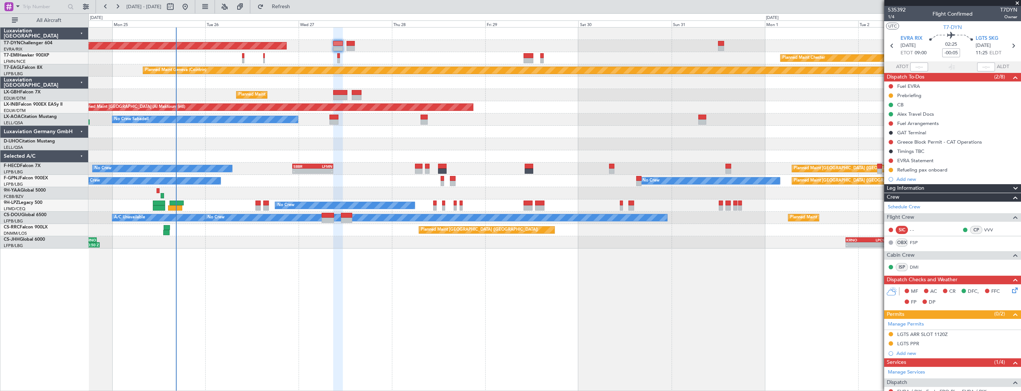
click at [399, 65] on div "AOG Maint Riga (Riga Intl) Planned Maint [GEOGRAPHIC_DATA]-[GEOGRAPHIC_DATA] Pl…" at bounding box center [555, 138] width 932 height 221
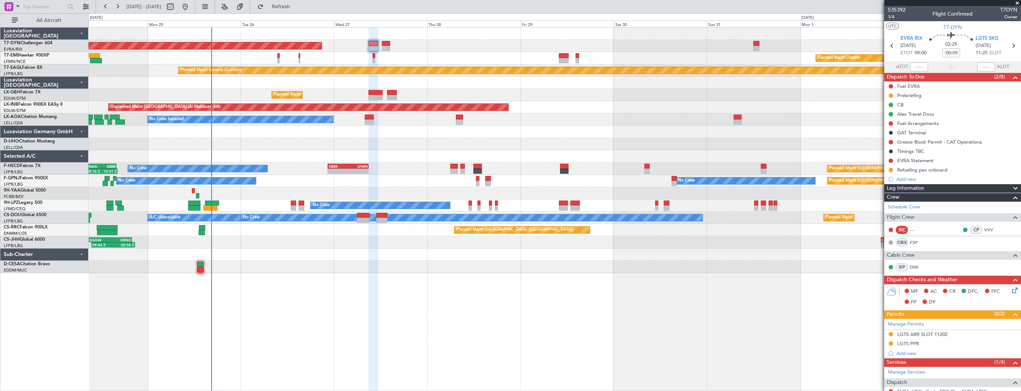
click at [290, 35] on div at bounding box center [555, 34] width 932 height 12
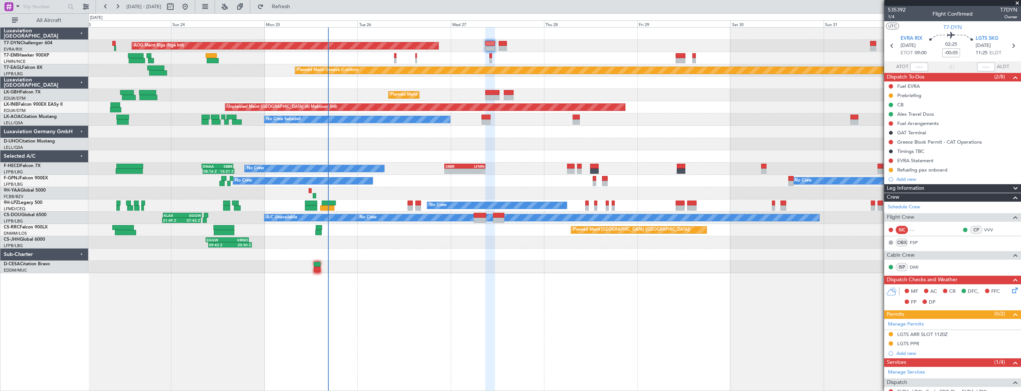
click at [542, 62] on div "AOG Maint Riga (Riga Intl) Planned Maint [GEOGRAPHIC_DATA]-[GEOGRAPHIC_DATA] Pl…" at bounding box center [555, 150] width 932 height 245
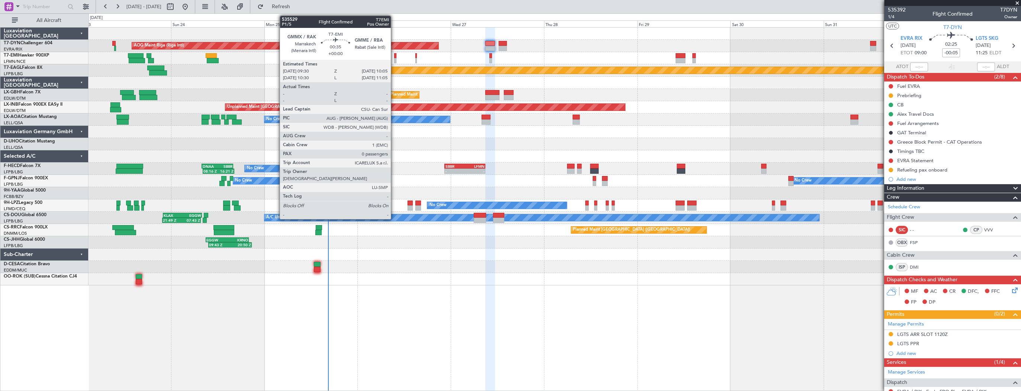
click at [394, 55] on div at bounding box center [395, 55] width 3 height 5
type input "0"
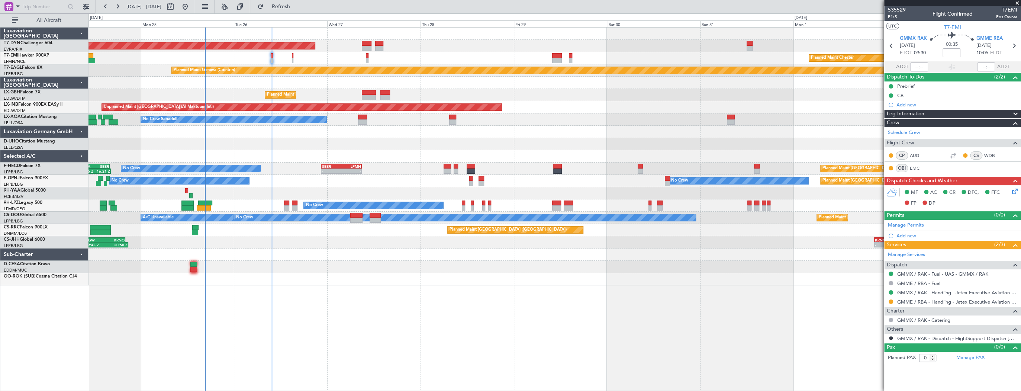
click at [327, 54] on div "Planned Maint [PERSON_NAME] Planned Maint [PERSON_NAME]" at bounding box center [555, 58] width 932 height 12
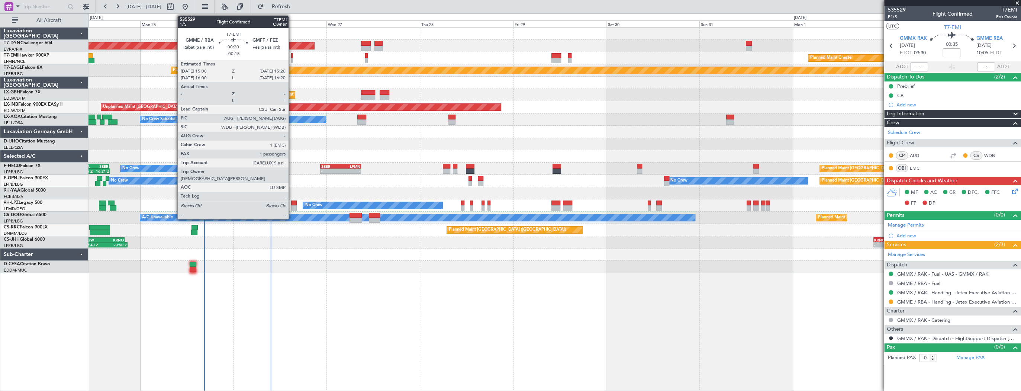
click at [292, 56] on div at bounding box center [291, 55] width 1 height 5
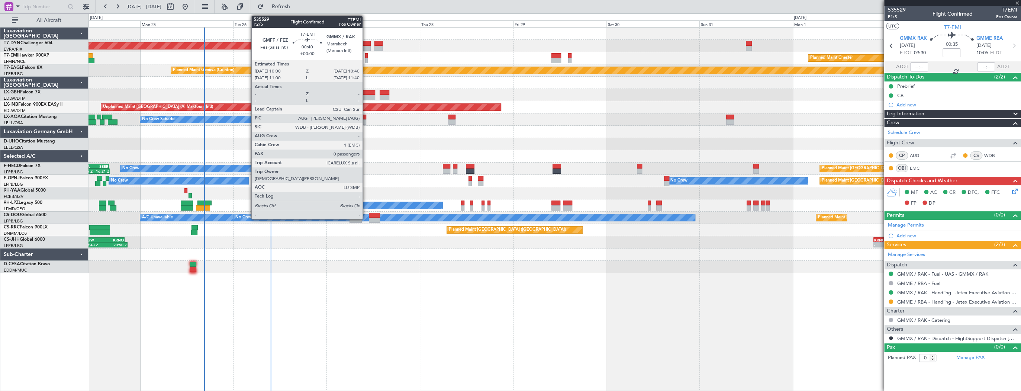
type input "-00:15"
type input "1"
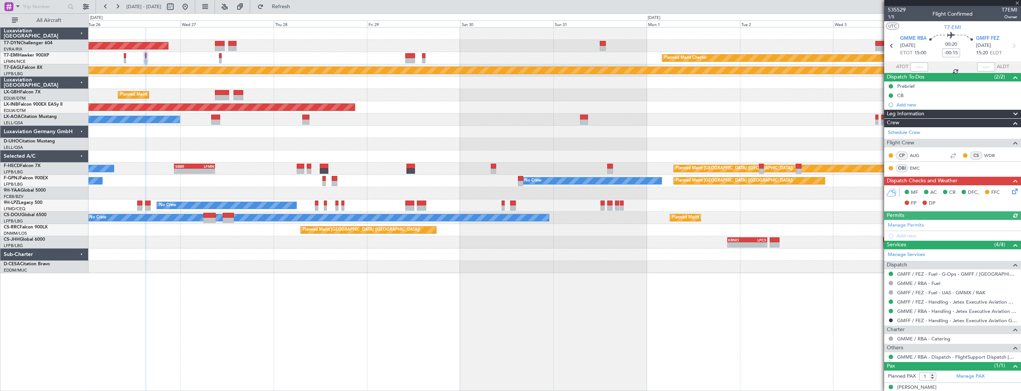
click at [327, 58] on div "Planned Maint Chester" at bounding box center [555, 58] width 932 height 12
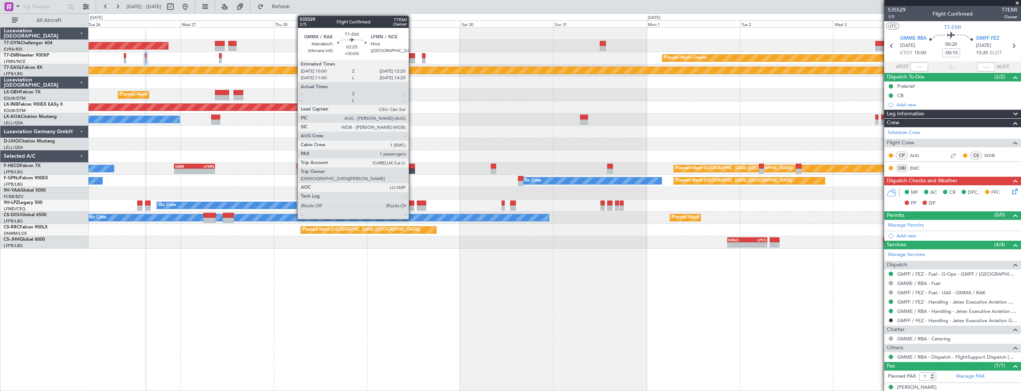
click at [412, 55] on div at bounding box center [410, 55] width 10 height 5
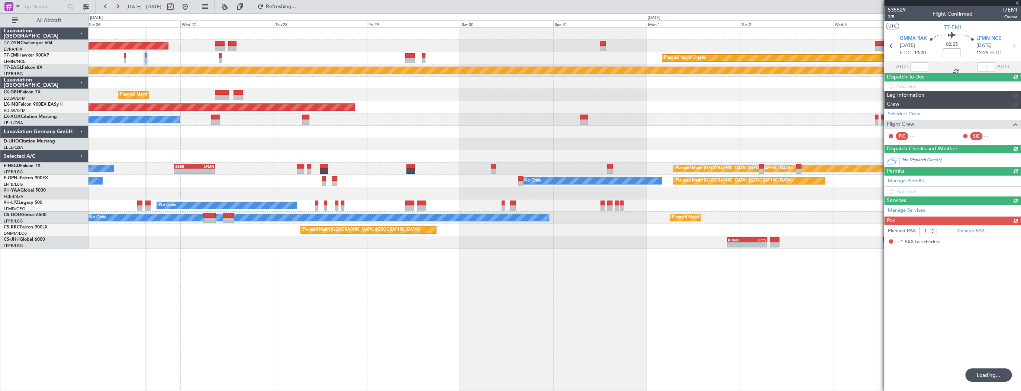
click at [366, 58] on div "Planned Maint Chester" at bounding box center [555, 58] width 932 height 12
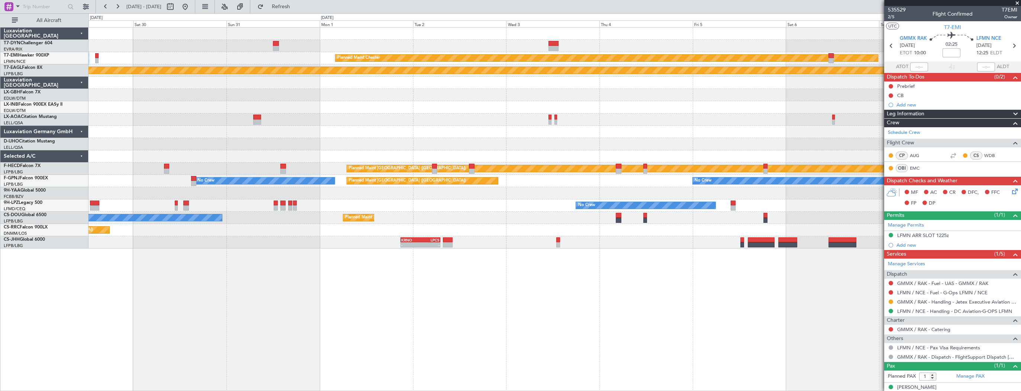
click at [151, 41] on div at bounding box center [555, 46] width 932 height 12
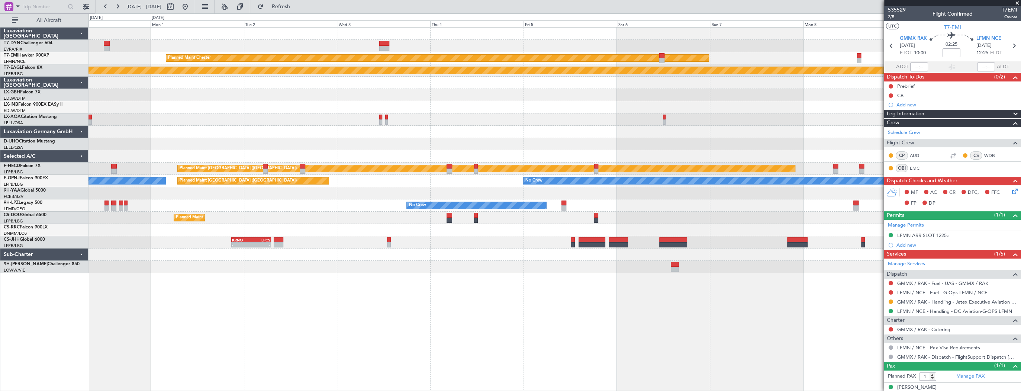
click at [547, 48] on div at bounding box center [555, 46] width 932 height 12
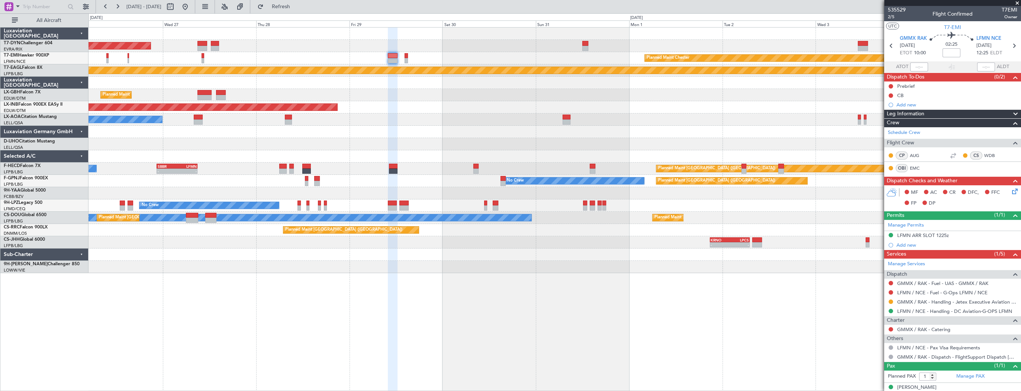
click at [672, 106] on div "Unplanned Maint [GEOGRAPHIC_DATA] (Al Maktoum Intl)" at bounding box center [555, 107] width 932 height 12
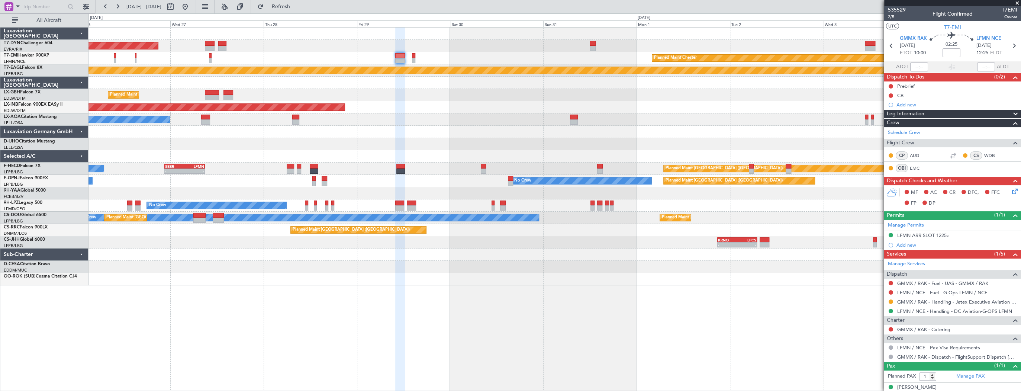
click at [161, 77] on div at bounding box center [555, 83] width 932 height 12
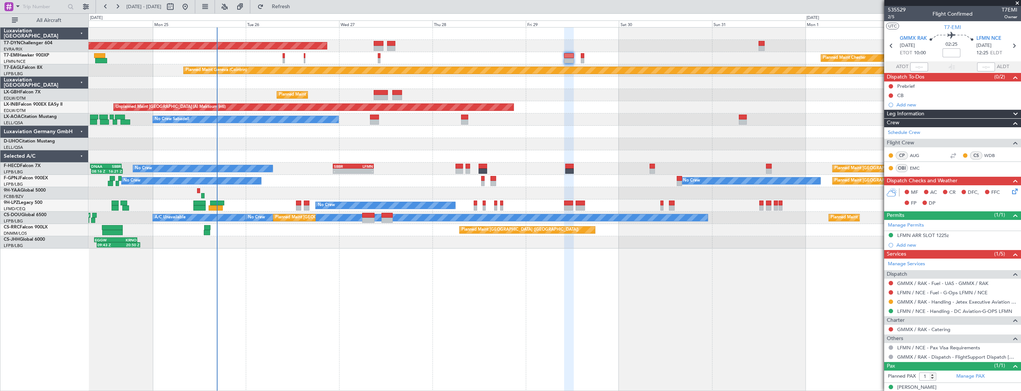
click at [344, 85] on div at bounding box center [555, 83] width 932 height 12
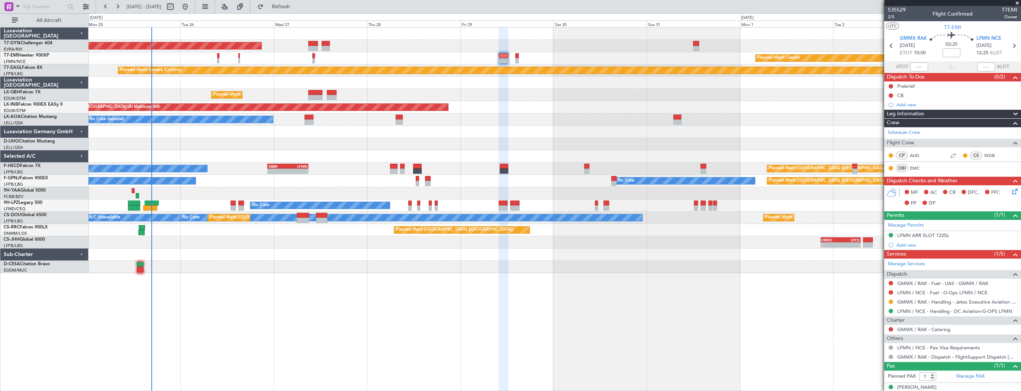
click at [239, 77] on div at bounding box center [555, 83] width 932 height 12
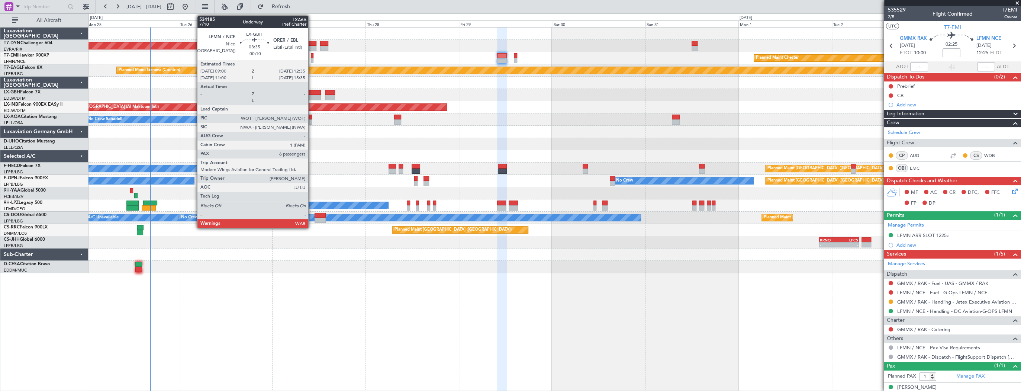
click at [312, 94] on div at bounding box center [314, 92] width 14 height 5
type input "-00:10"
type input "6"
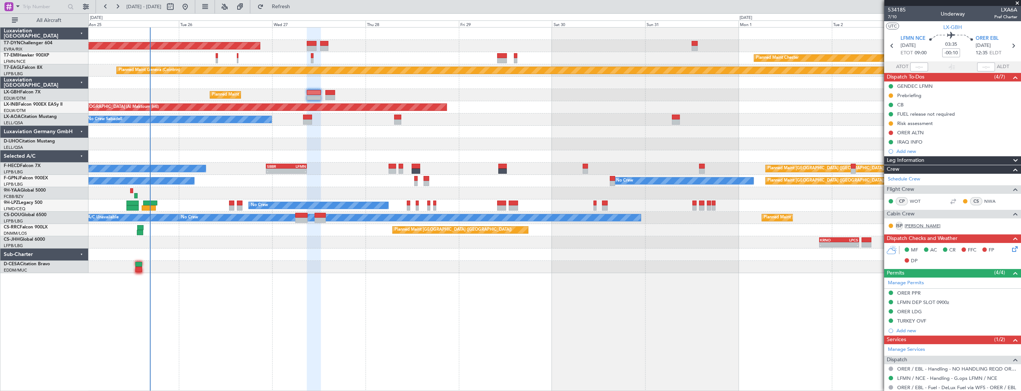
scroll to position [167, 0]
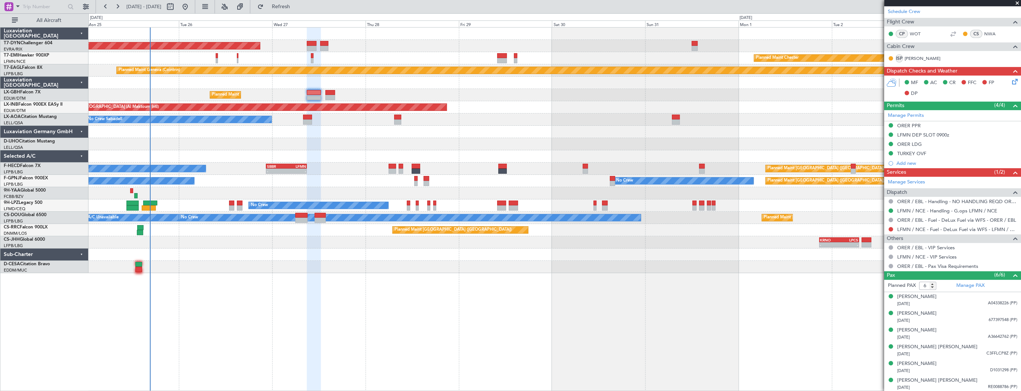
click at [346, 145] on div at bounding box center [555, 144] width 932 height 12
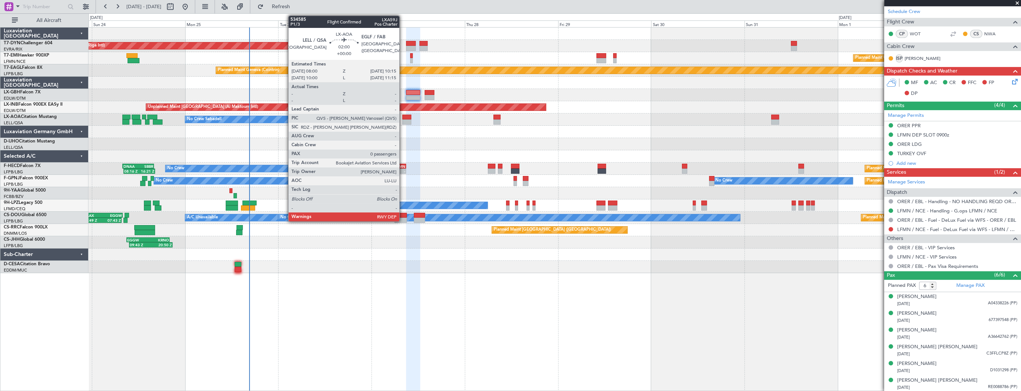
click at [403, 119] on div at bounding box center [406, 121] width 9 height 5
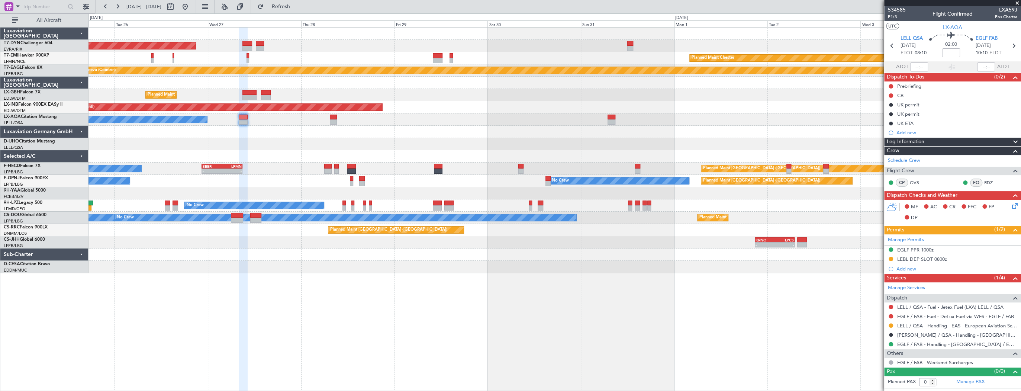
click at [275, 134] on div "AOG Maint Riga (Riga Intl) Planned Maint [PERSON_NAME] Planned Maint Geneva ([G…" at bounding box center [555, 150] width 932 height 245
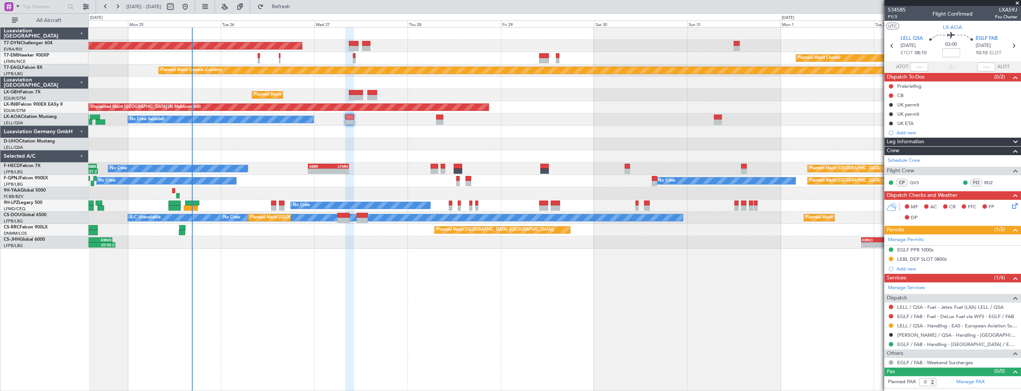
click at [562, 113] on div "AOG Maint Riga (Riga Intl) Planned Maint [GEOGRAPHIC_DATA]-[GEOGRAPHIC_DATA] Pl…" at bounding box center [555, 138] width 932 height 221
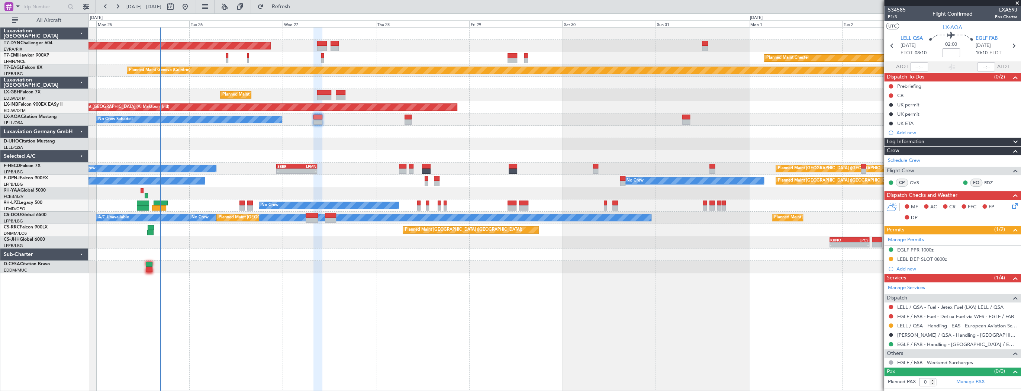
click at [336, 132] on div at bounding box center [555, 132] width 932 height 12
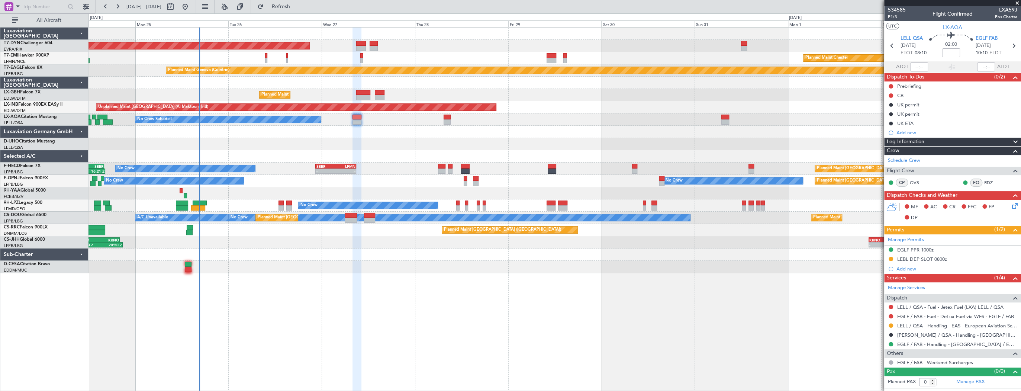
click at [405, 137] on div "AOG Maint Riga (Riga Intl) Planned Maint [GEOGRAPHIC_DATA]-[GEOGRAPHIC_DATA] Pl…" at bounding box center [555, 150] width 932 height 245
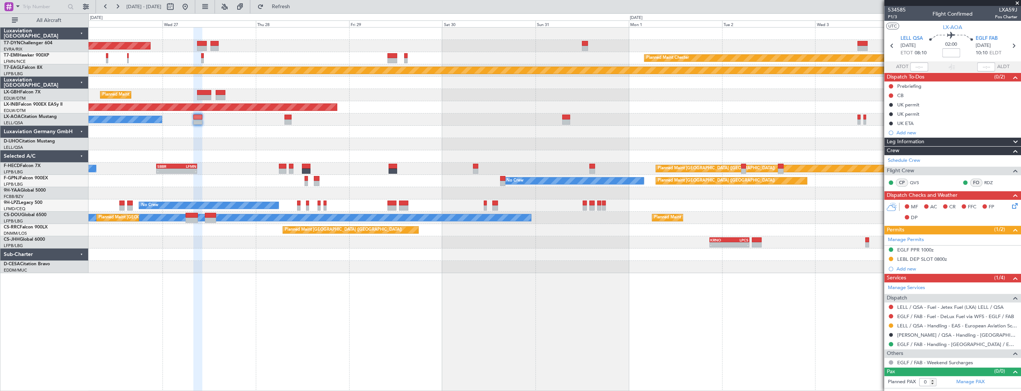
click at [125, 149] on div at bounding box center [555, 144] width 932 height 12
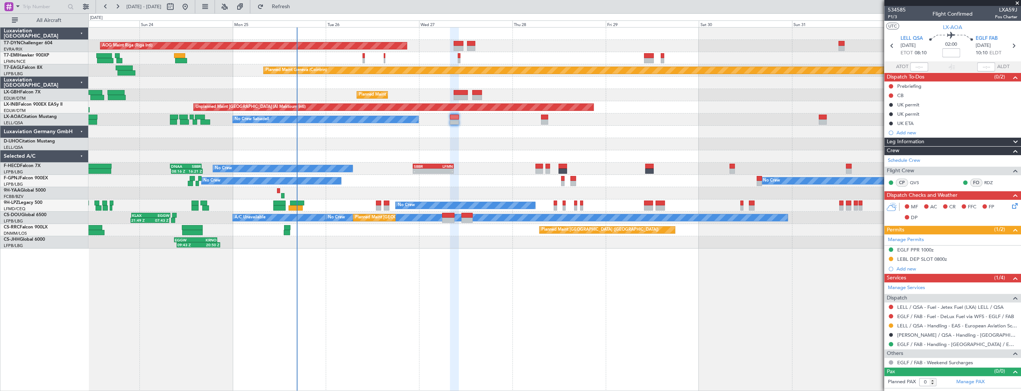
click at [460, 144] on div "AOG Maint Riga (Riga Intl) Planned Maint [GEOGRAPHIC_DATA]-[GEOGRAPHIC_DATA] Pl…" at bounding box center [555, 138] width 932 height 221
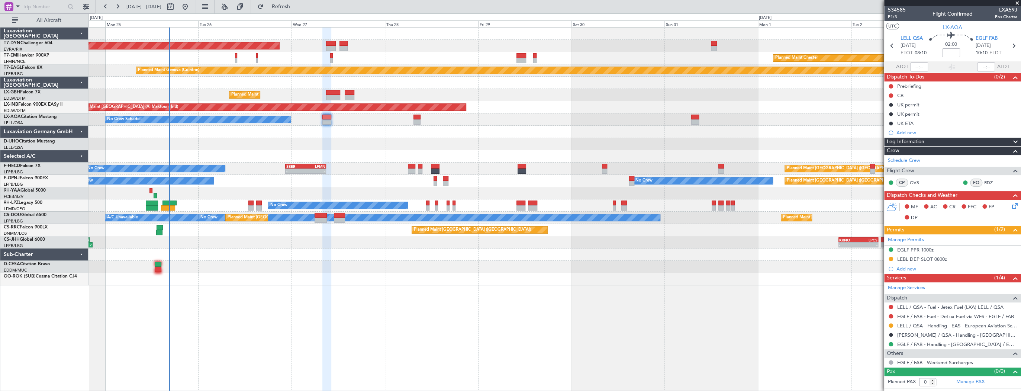
click at [251, 152] on div "AOG Maint Riga (Riga Intl) Planned Maint [GEOGRAPHIC_DATA]-[GEOGRAPHIC_DATA] Pl…" at bounding box center [555, 157] width 932 height 258
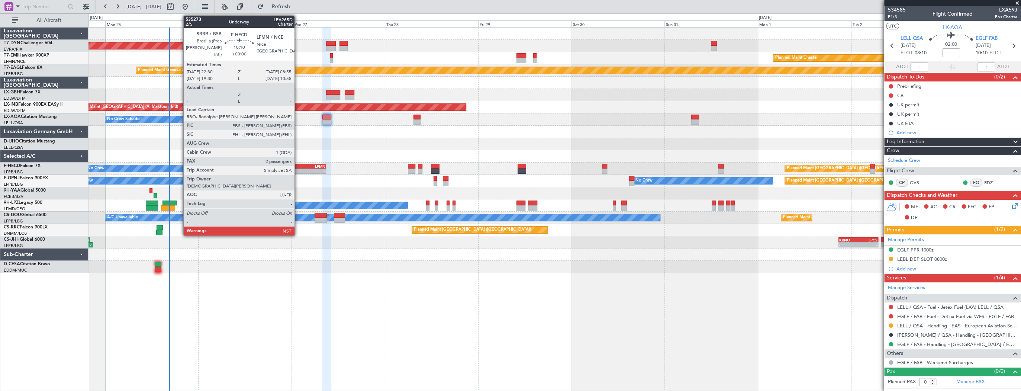
click at [298, 165] on div "SBBR" at bounding box center [296, 166] width 20 height 4
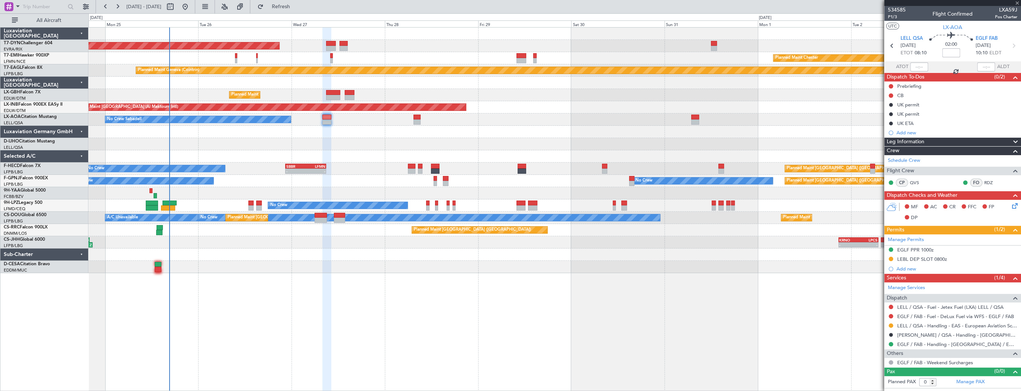
type input "2"
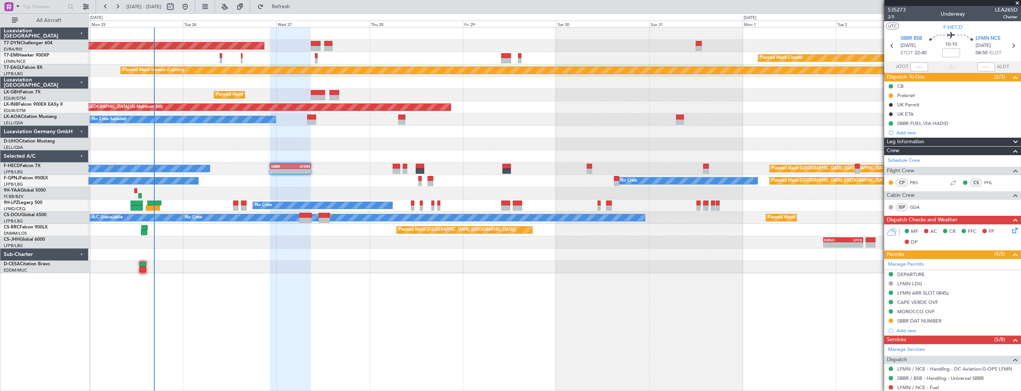
click at [327, 183] on div "No Crew Planned Maint [GEOGRAPHIC_DATA] ([GEOGRAPHIC_DATA]) No Crew No Crew [GE…" at bounding box center [555, 181] width 932 height 12
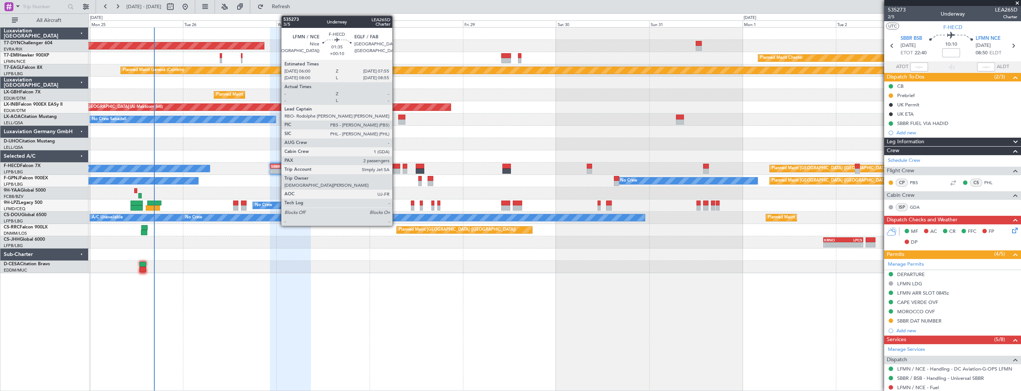
click at [396, 167] on div at bounding box center [397, 166] width 8 height 5
type input "+00:10"
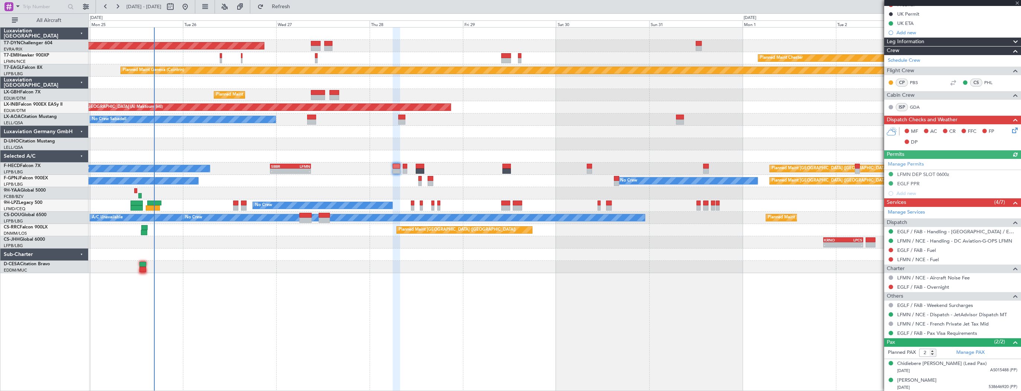
scroll to position [61, 0]
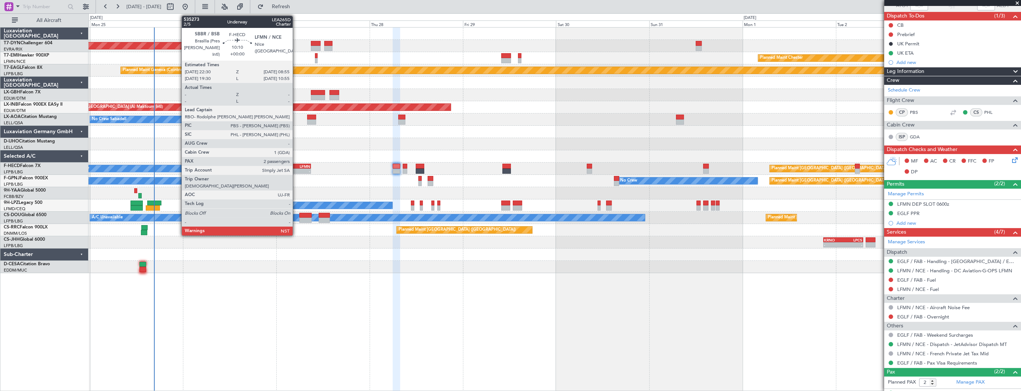
click at [296, 164] on div "SBBR 22:30 Z LFMN 08:55 Z" at bounding box center [290, 166] width 41 height 5
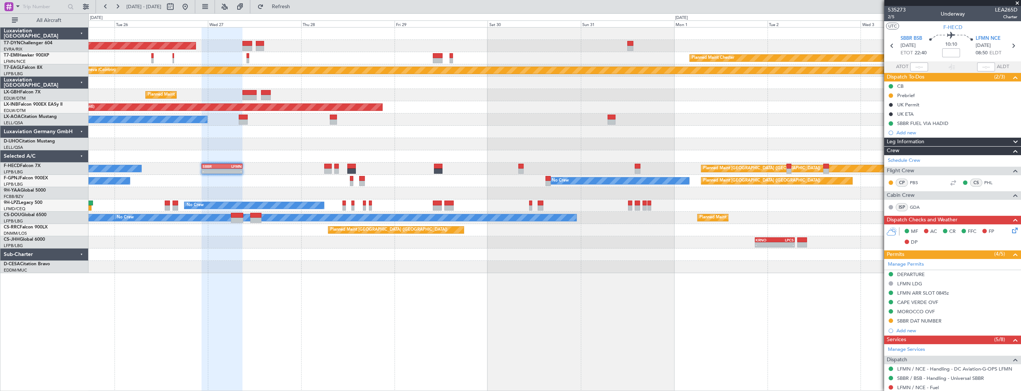
click at [262, 164] on div "Planned Maint Paris (Le Bourget) No Crew - - SBBR 22:30 Z LFMN 08:55 Z 08:16 Z …" at bounding box center [555, 169] width 932 height 12
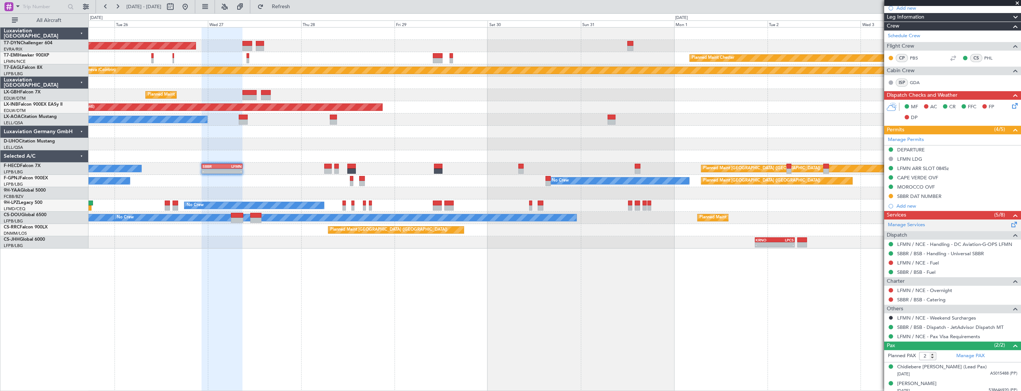
scroll to position [128, 0]
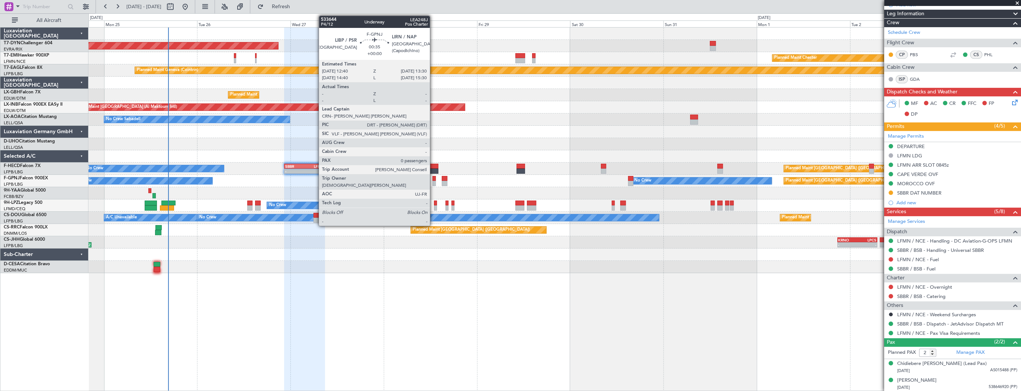
click at [433, 180] on div at bounding box center [433, 178] width 3 height 5
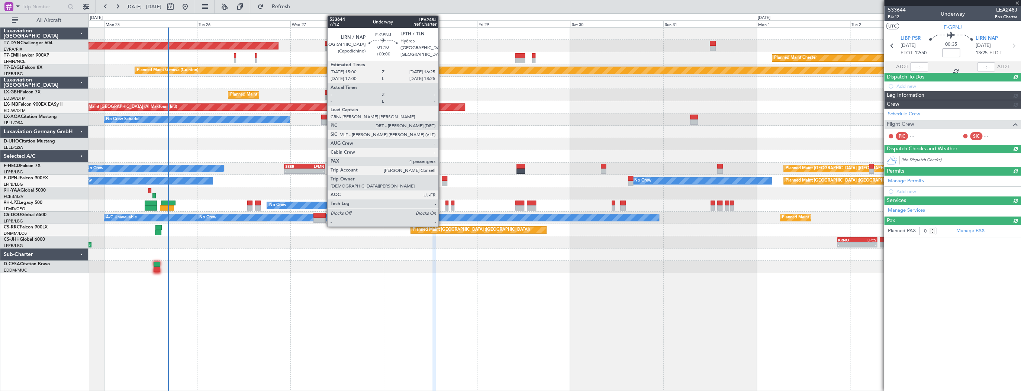
scroll to position [0, 0]
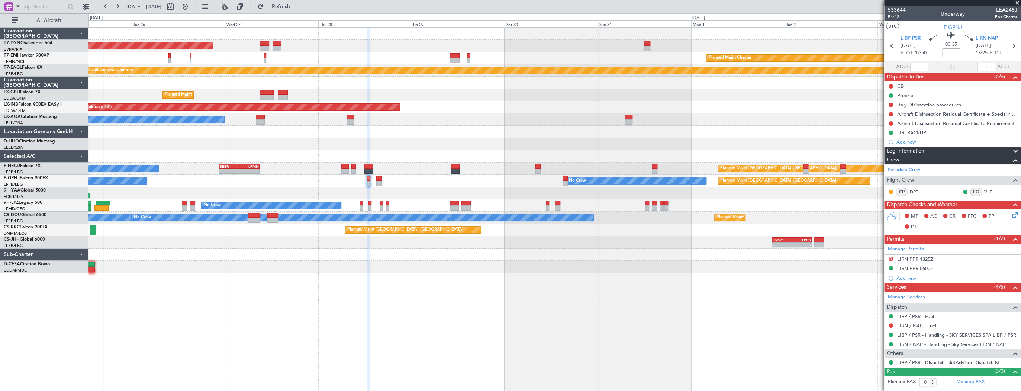
click at [261, 183] on div "No Crew Planned Maint Paris (Le Bourget) No Crew No Crew" at bounding box center [555, 181] width 932 height 12
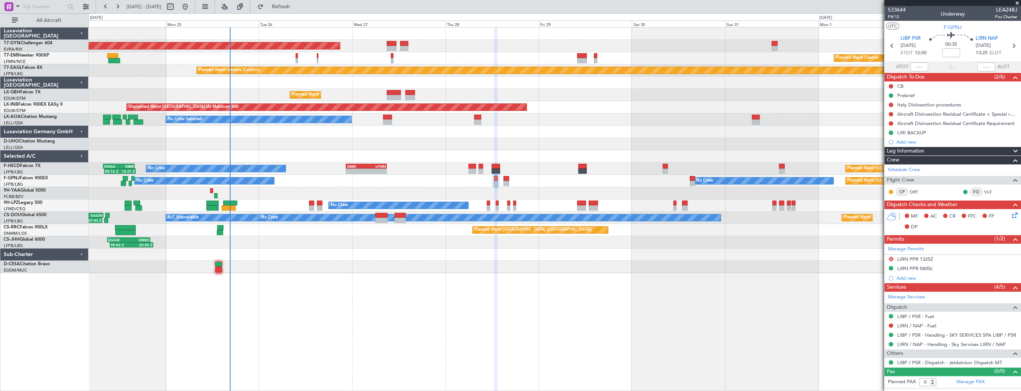
click at [380, 180] on div "No Crew Planned Maint Paris (Le Bourget) No Crew No Crew AOG Maint Hyères (Toul…" at bounding box center [555, 181] width 932 height 12
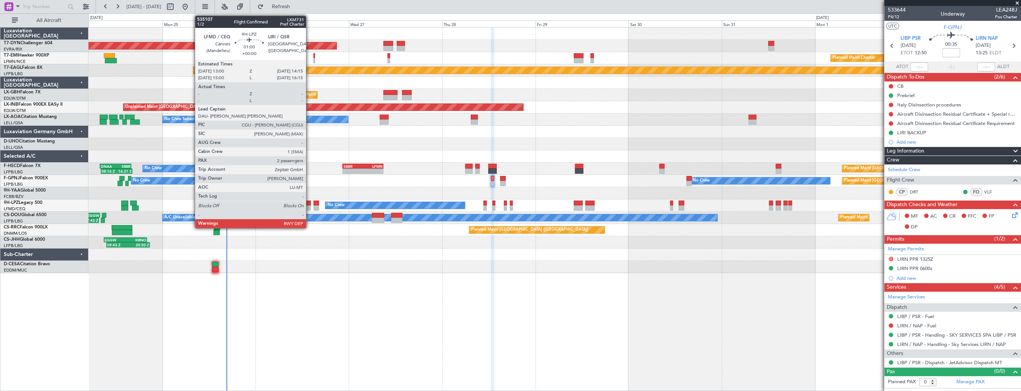
click at [309, 203] on div at bounding box center [308, 202] width 5 height 5
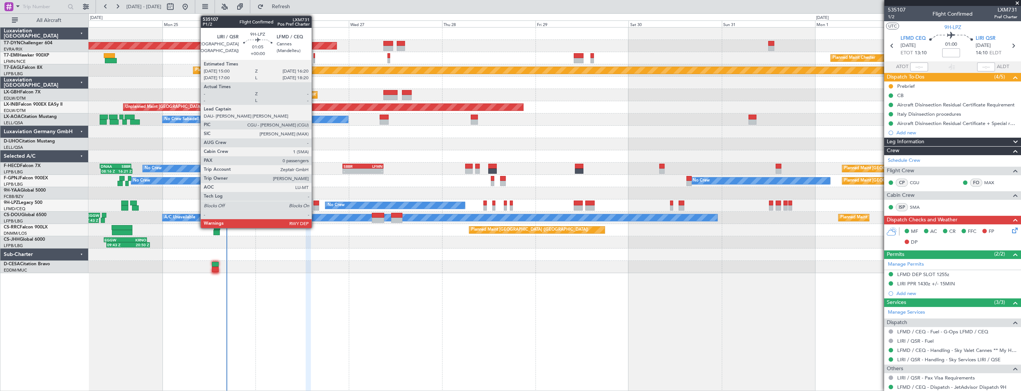
click at [315, 205] on div at bounding box center [315, 207] width 5 height 5
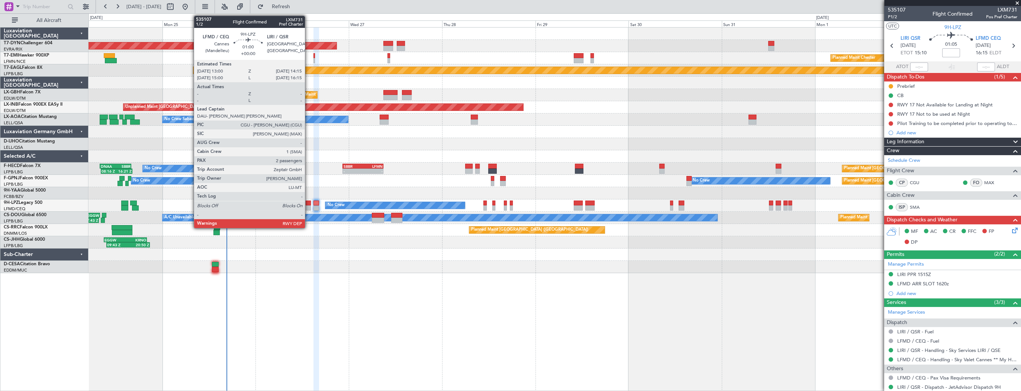
click at [308, 205] on div at bounding box center [308, 207] width 5 height 5
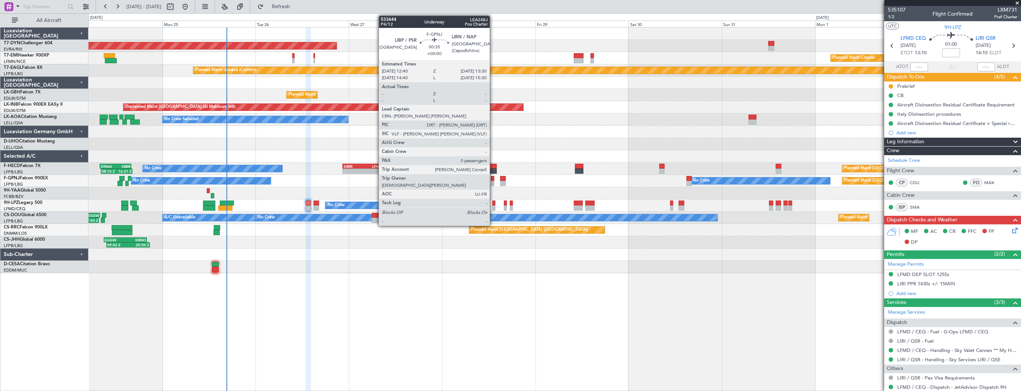
click at [493, 180] on div at bounding box center [492, 178] width 3 height 5
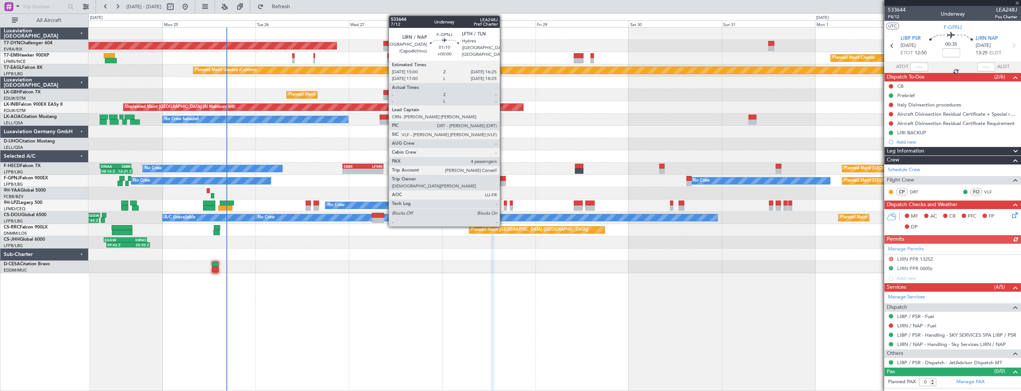
click at [503, 180] on div at bounding box center [503, 178] width 6 height 5
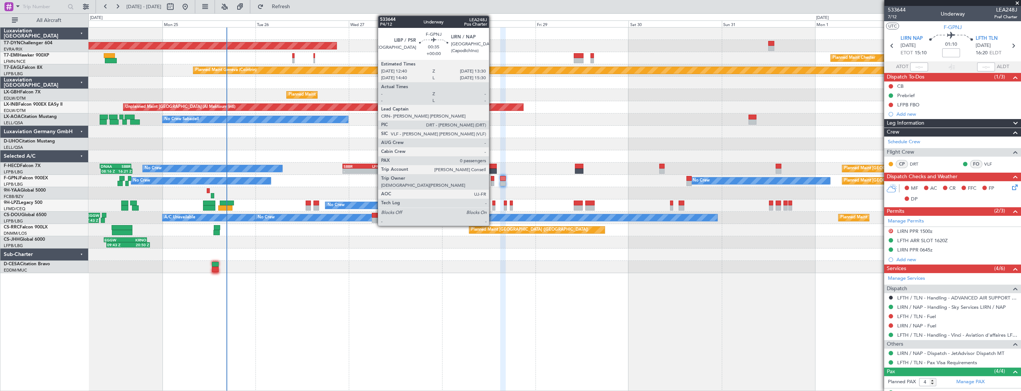
click at [492, 180] on div at bounding box center [492, 178] width 3 height 5
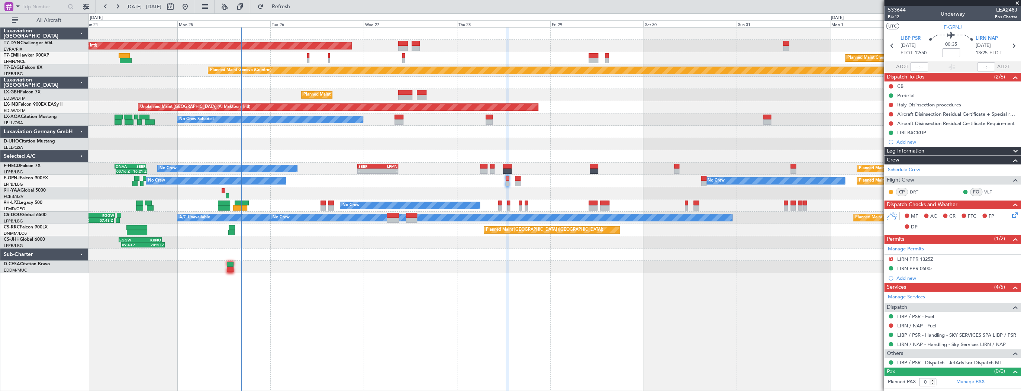
click at [365, 180] on div "AOG Maint Riga (Riga Intl) Planned Maint Basel-Mulhouse Planned Maint Chester P…" at bounding box center [555, 150] width 932 height 245
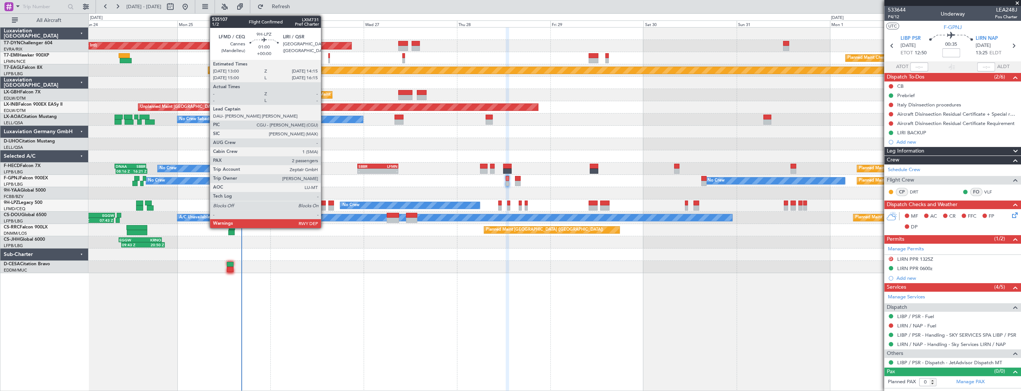
click at [324, 205] on div at bounding box center [323, 207] width 5 height 5
type input "2"
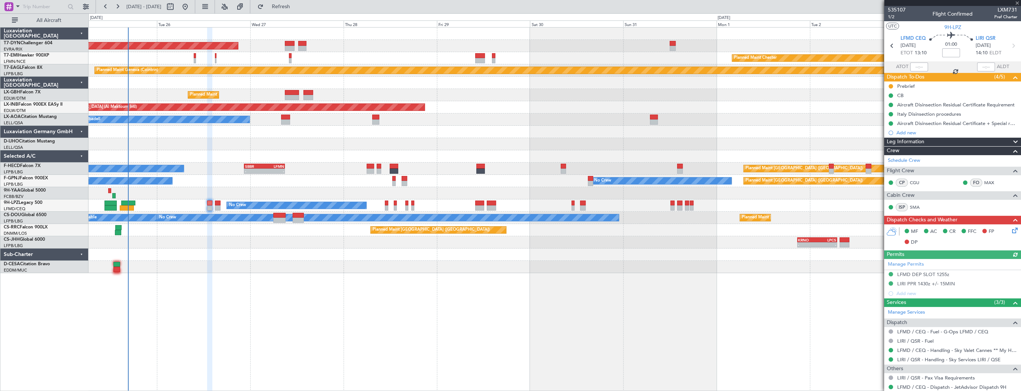
click at [300, 186] on div "AOG Maint Riga (Riga Intl) Planned Maint [PERSON_NAME] Planned Maint Geneva ([G…" at bounding box center [555, 150] width 932 height 245
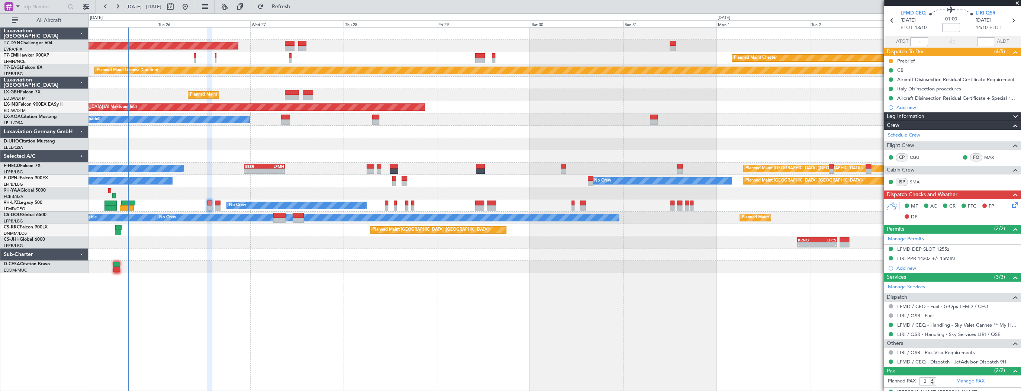
scroll to position [54, 0]
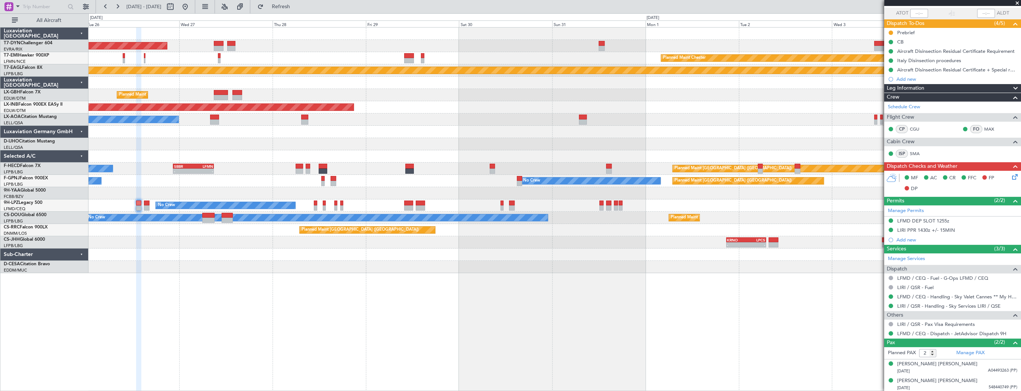
click at [568, 208] on div "AOG Maint Riga (Riga Intl) Planned Maint Chester Planned Maint Geneva (Cointrin…" at bounding box center [555, 150] width 932 height 245
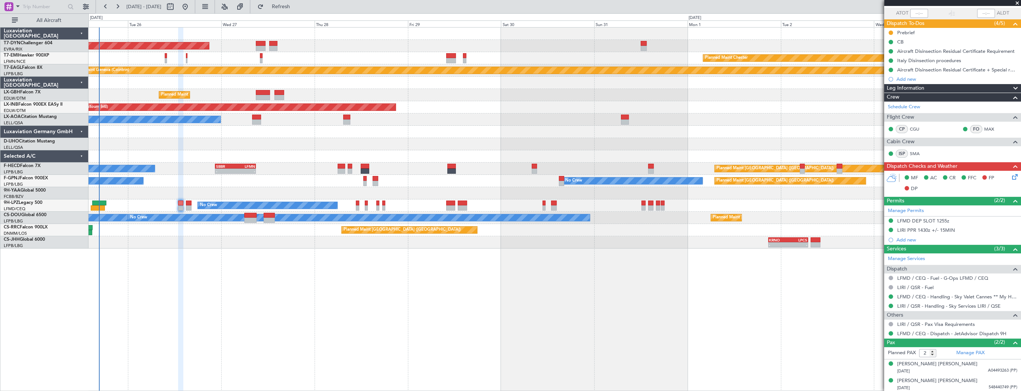
click at [325, 190] on div at bounding box center [555, 193] width 932 height 12
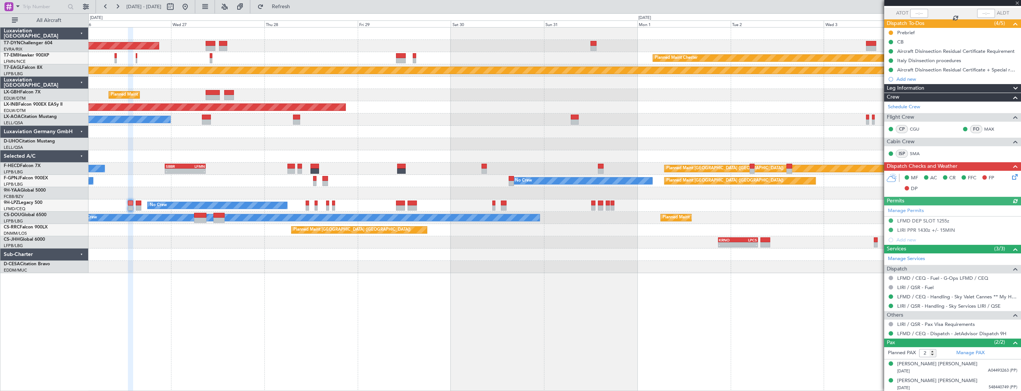
click at [575, 207] on div "No Crew No Crew" at bounding box center [555, 205] width 932 height 12
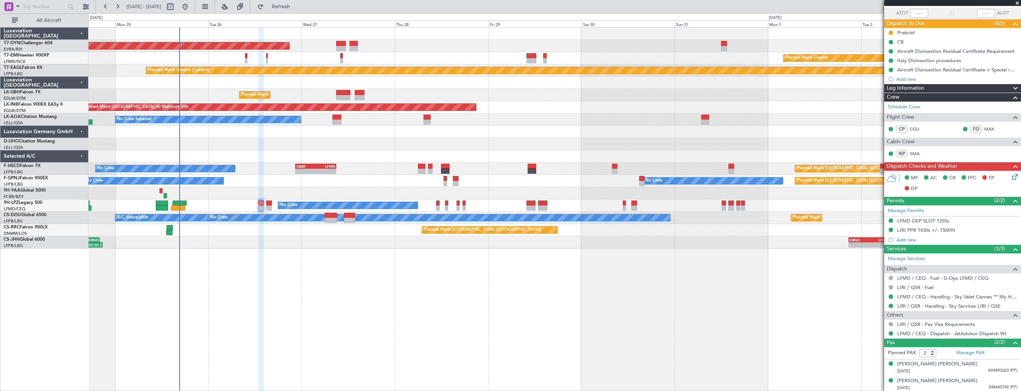
click at [451, 274] on div "AOG Maint Riga (Riga Intl) Planned Maint [GEOGRAPHIC_DATA]-[GEOGRAPHIC_DATA] Pl…" at bounding box center [555, 209] width 933 height 364
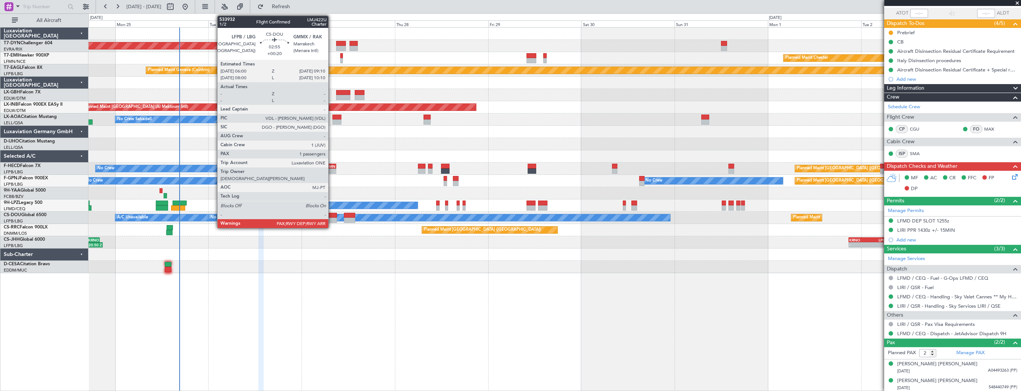
click at [332, 216] on div at bounding box center [331, 215] width 13 height 5
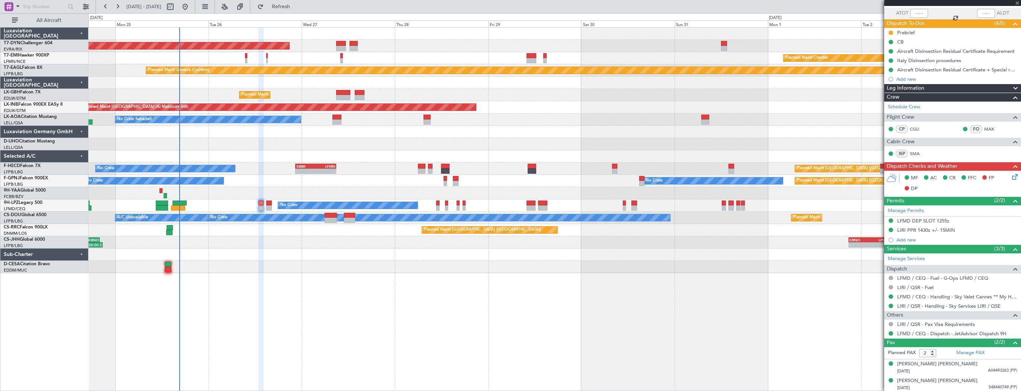
type input "+00:20"
type input "1"
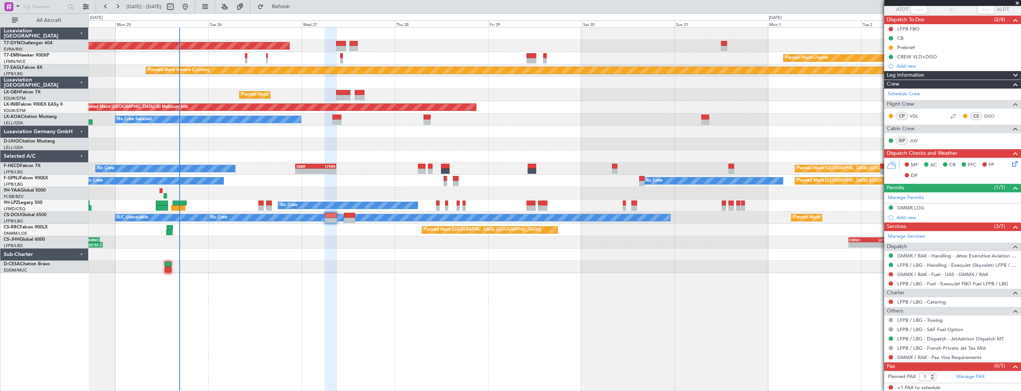
scroll to position [0, 0]
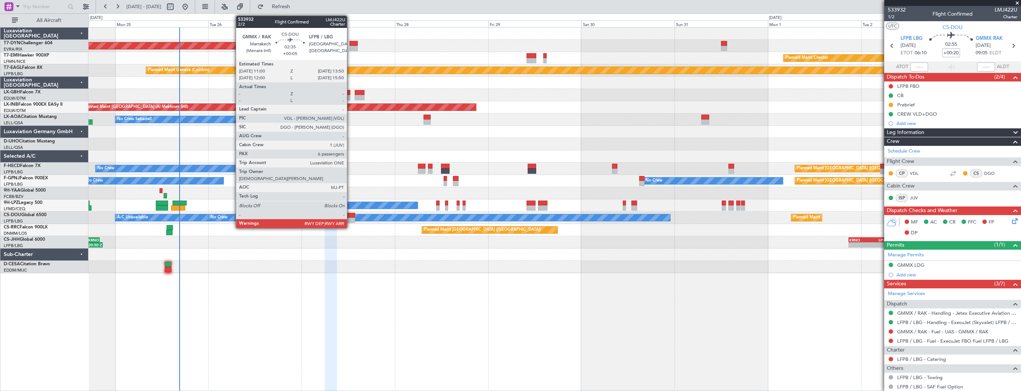
click at [351, 215] on div at bounding box center [349, 215] width 11 height 5
type input "+00:05"
type input "6"
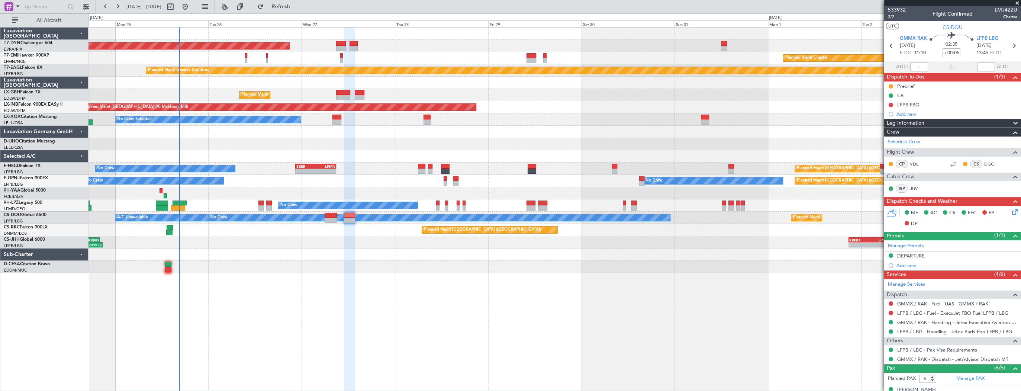
click at [158, 239] on div "09:43 Z 20:50 Z EGGW 09:00 Z KRNO 20:05 Z - - KRNO 20:50 Z LPCS 07:05 Z Planned…" at bounding box center [555, 242] width 932 height 12
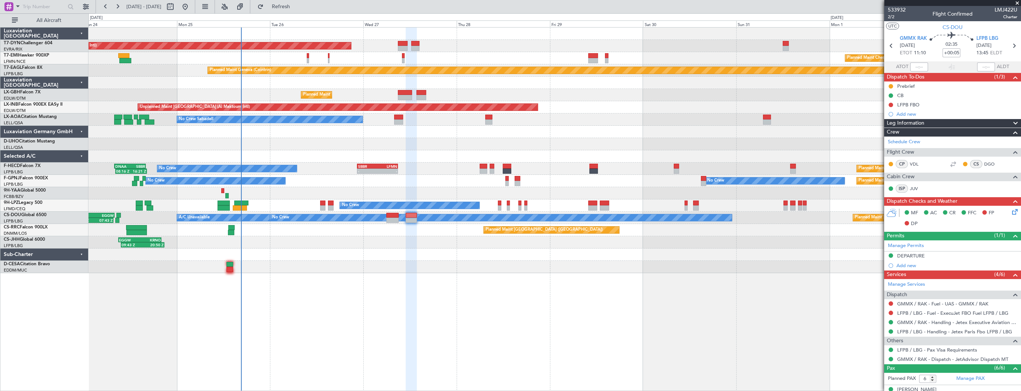
click at [287, 250] on div at bounding box center [555, 254] width 932 height 12
click at [238, 268] on div "AOG Maint Riga (Riga Intl) Planned Maint Basel-Mulhouse Planned Maint Chester P…" at bounding box center [555, 209] width 933 height 364
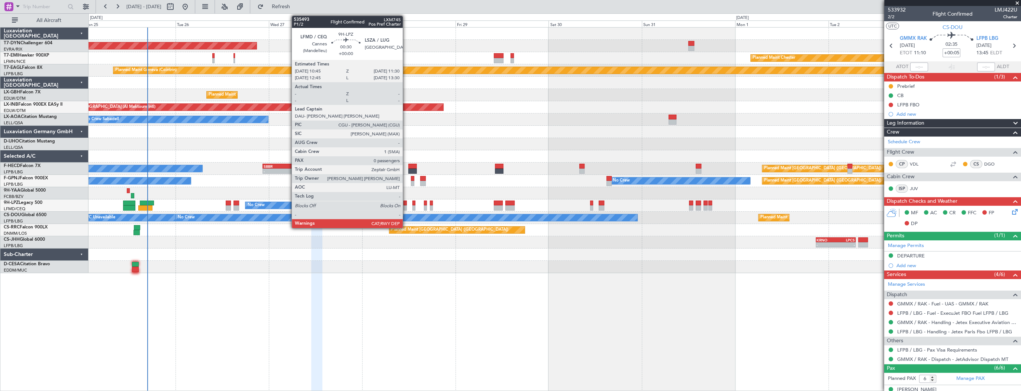
click at [405, 202] on div at bounding box center [404, 202] width 3 height 5
type input "0"
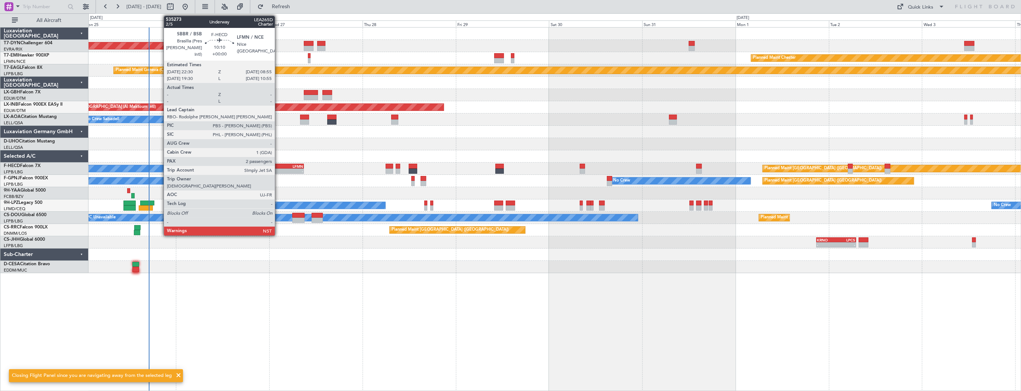
click at [278, 165] on div "SBBR" at bounding box center [274, 166] width 20 height 4
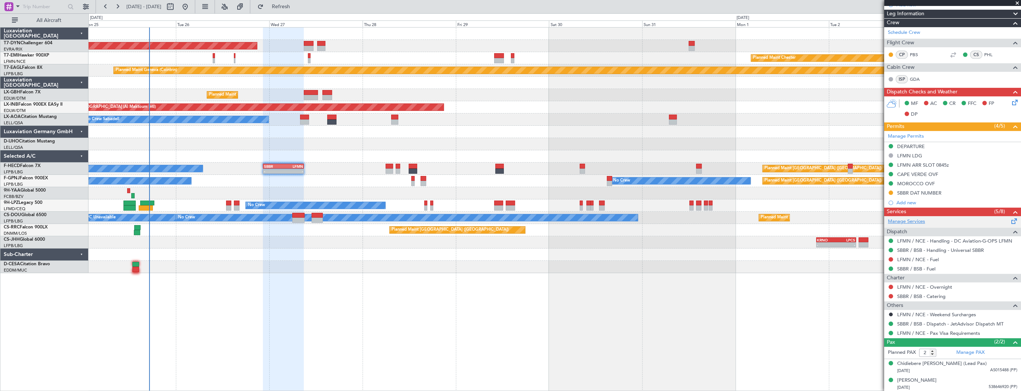
scroll to position [68, 0]
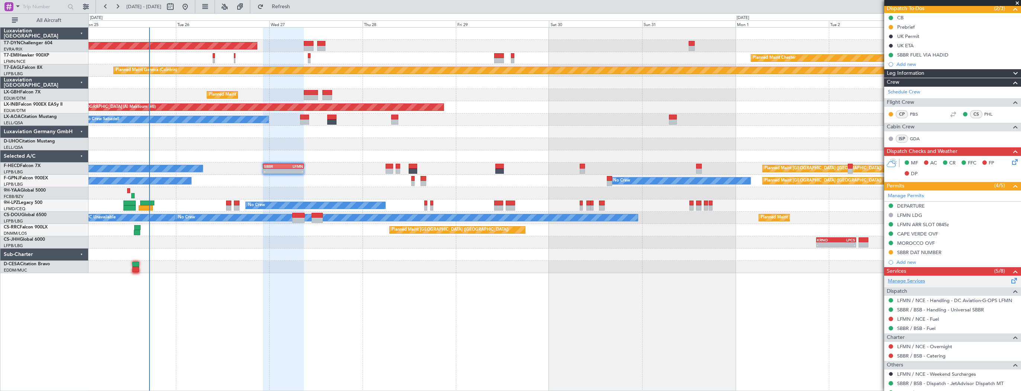
click at [924, 279] on link "Manage Services" at bounding box center [906, 280] width 37 height 7
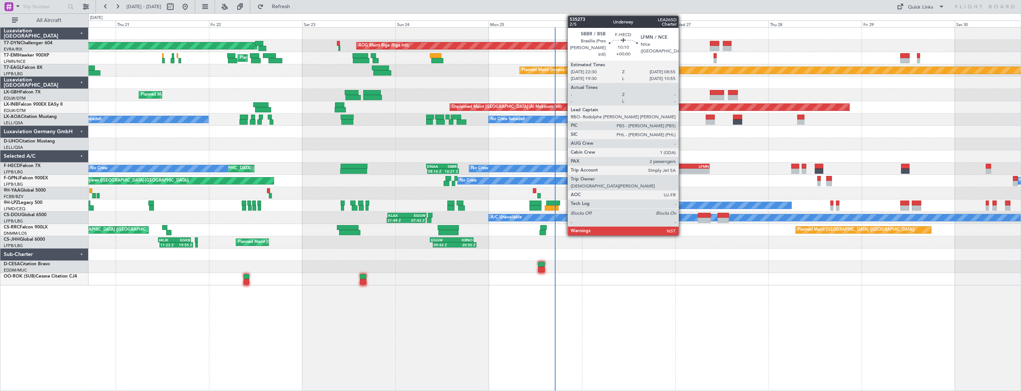
click at [682, 167] on div "SBBR" at bounding box center [680, 166] width 20 height 4
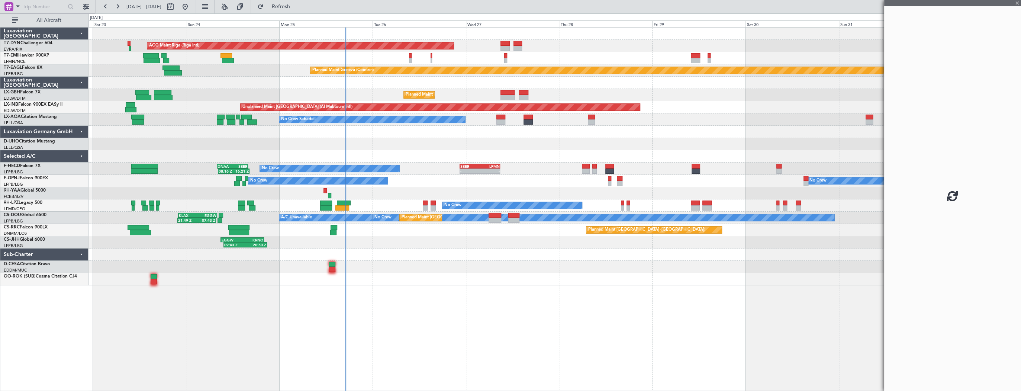
click at [451, 183] on div "No Crew No Crew Planned Maint Paris (Le Bourget) AOG Maint Hyères (Toulon-Hyère…" at bounding box center [555, 181] width 932 height 12
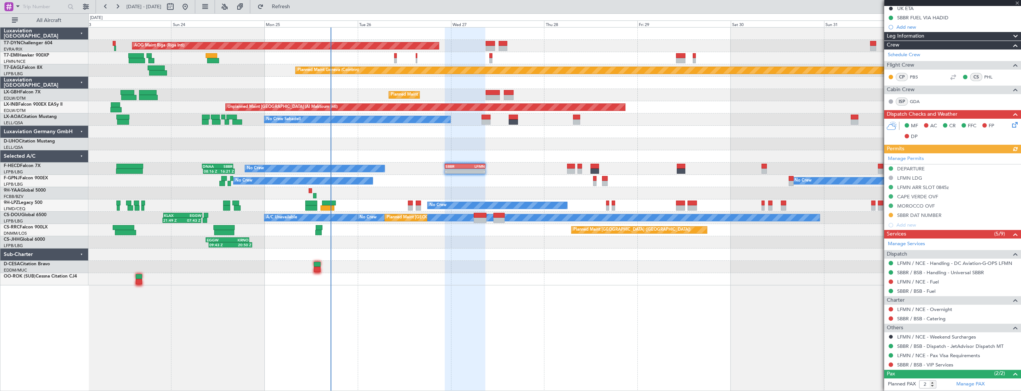
scroll to position [137, 0]
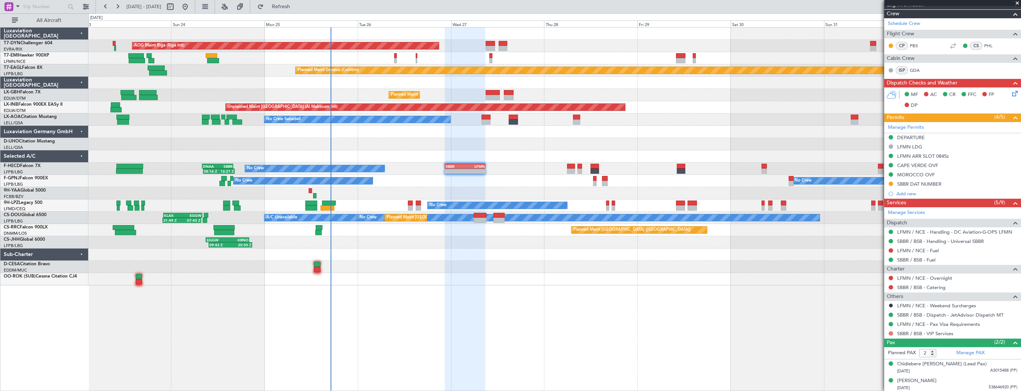
click at [890, 332] on button at bounding box center [891, 333] width 4 height 4
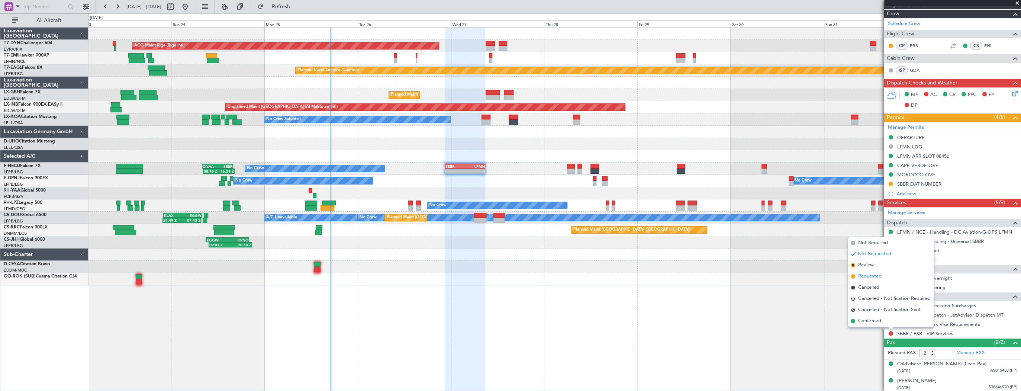
click at [882, 274] on li "Requested" at bounding box center [891, 276] width 86 height 11
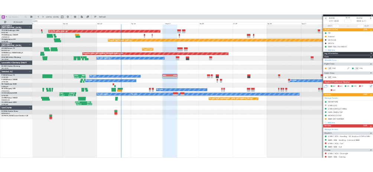
scroll to position [0, 0]
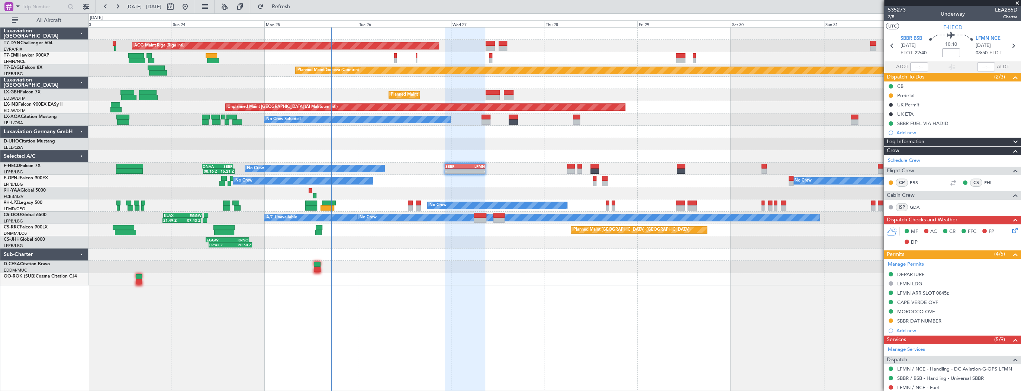
click at [897, 12] on span "535273" at bounding box center [897, 10] width 18 height 8
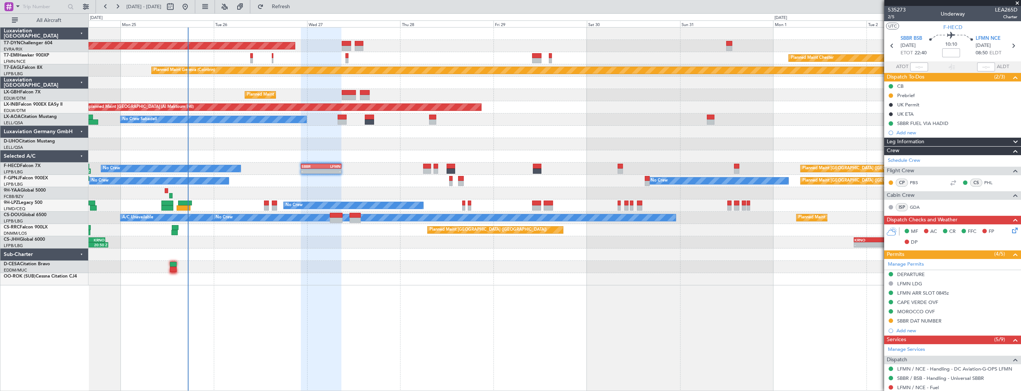
click at [107, 71] on div "Planned Maint Geneva (Cointrin)" at bounding box center [555, 70] width 932 height 12
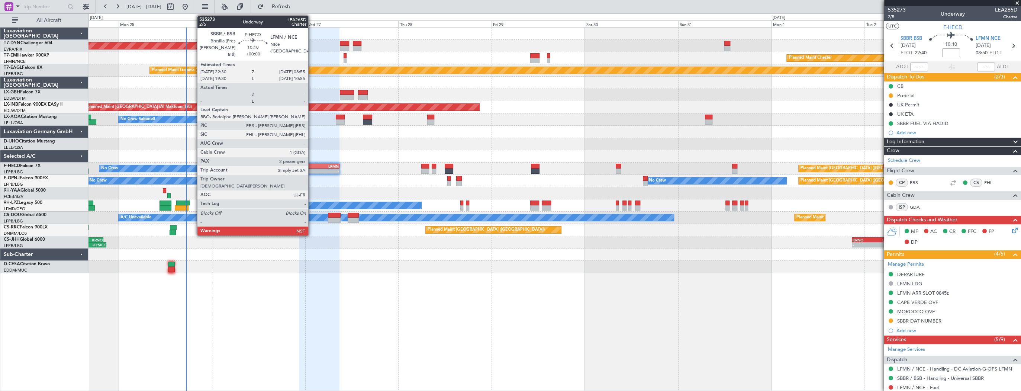
click at [312, 165] on div "SBBR" at bounding box center [310, 166] width 20 height 4
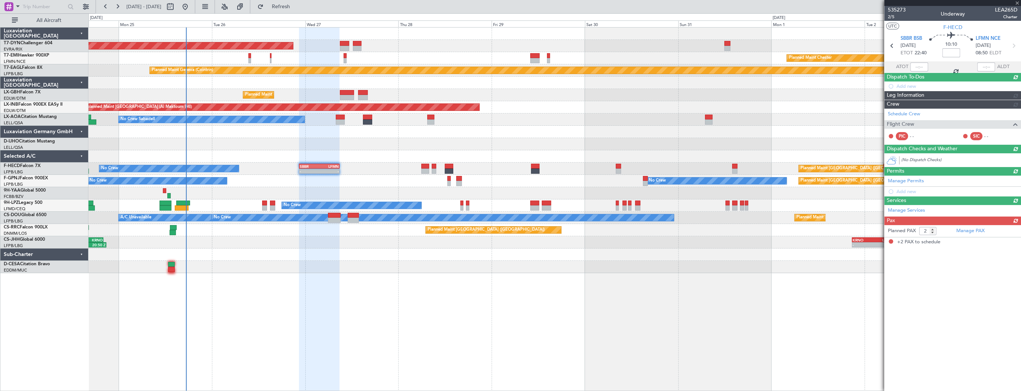
click at [234, 199] on div "No Crew No Crew" at bounding box center [555, 205] width 932 height 12
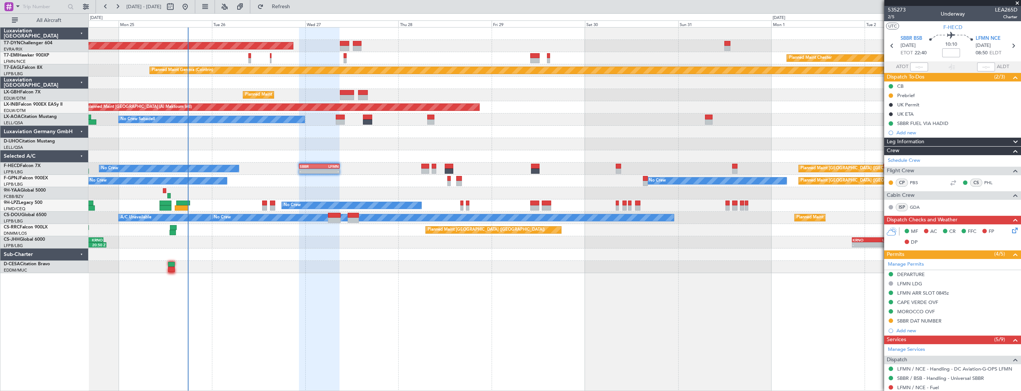
click at [300, 256] on div at bounding box center [555, 254] width 932 height 12
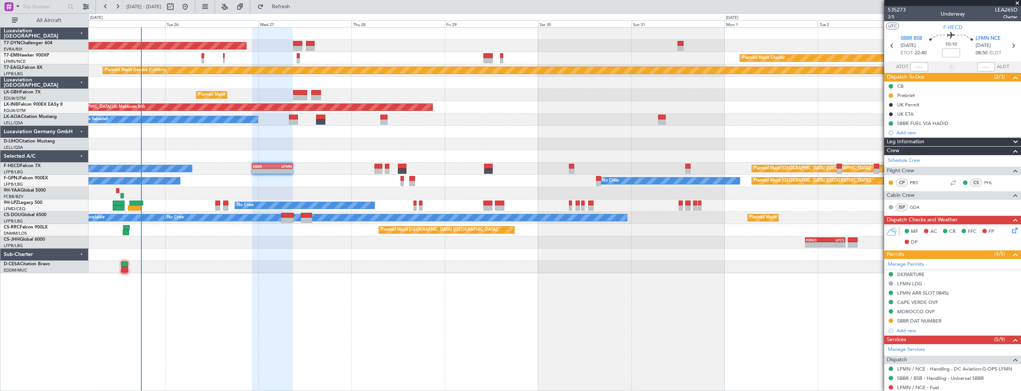
click at [299, 250] on div at bounding box center [555, 254] width 932 height 12
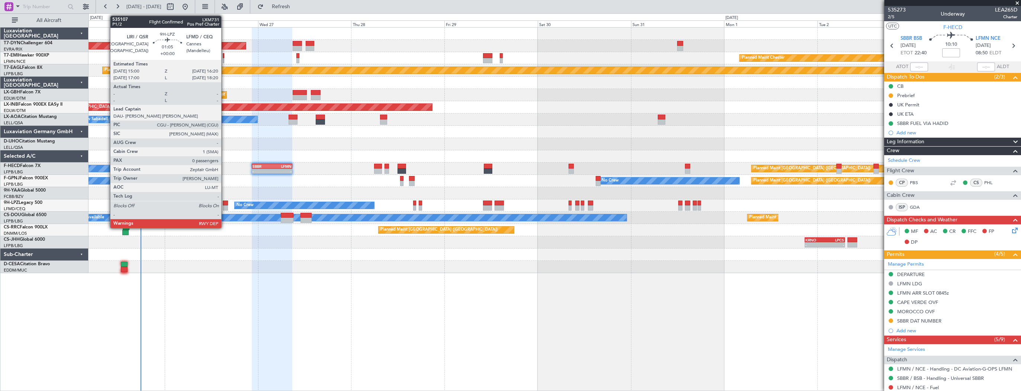
click at [225, 202] on div at bounding box center [225, 202] width 5 height 5
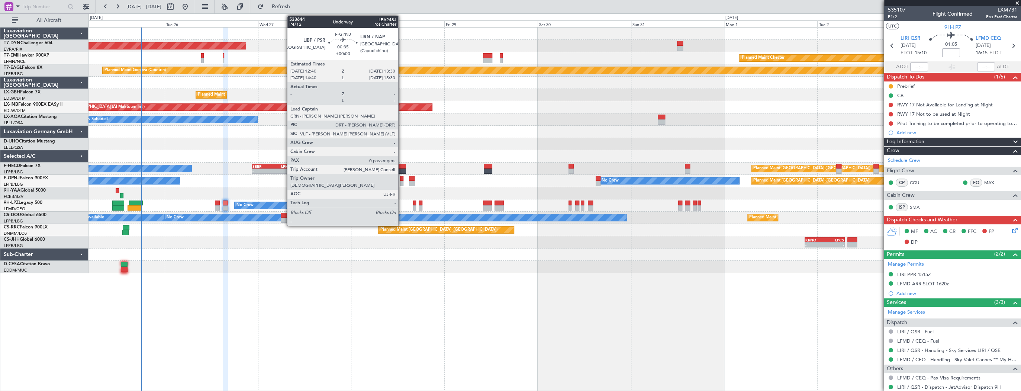
click at [402, 179] on div at bounding box center [401, 178] width 3 height 5
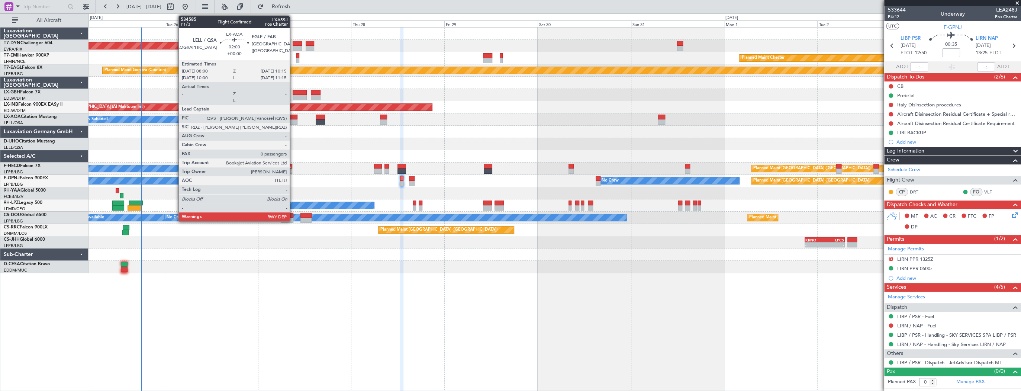
click at [293, 120] on div at bounding box center [293, 121] width 9 height 5
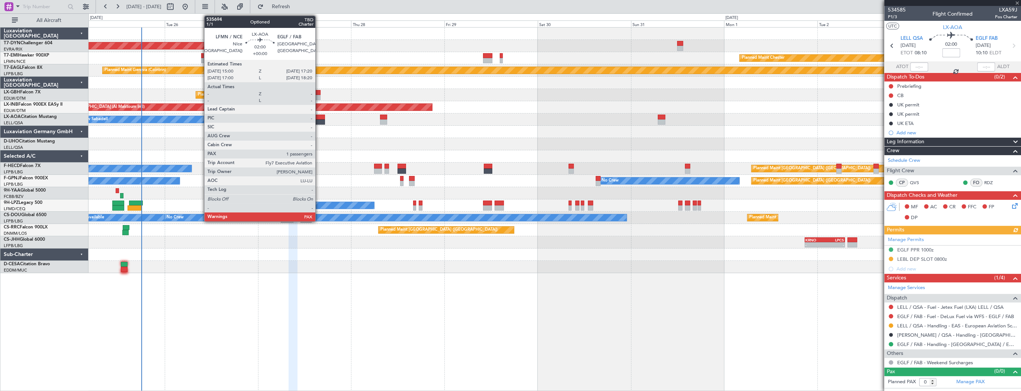
click at [319, 116] on div at bounding box center [320, 117] width 9 height 5
type input "1"
